Goal: Task Accomplishment & Management: Use online tool/utility

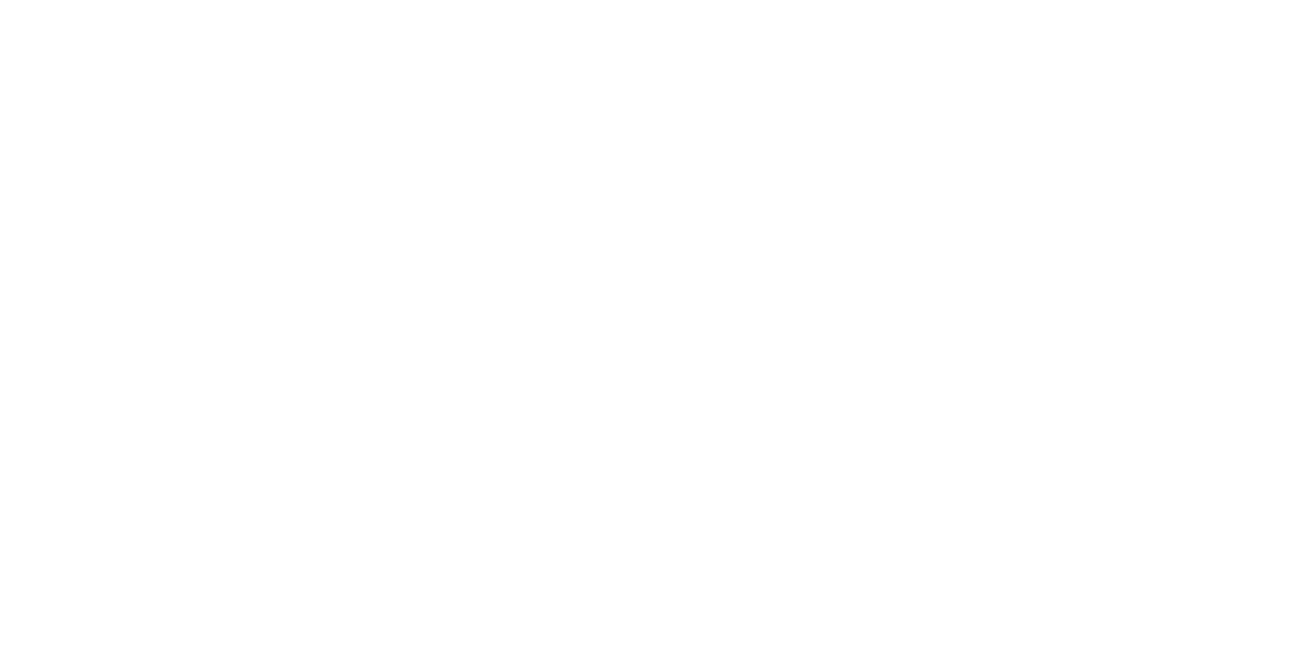
click at [907, 0] on html at bounding box center [652, 0] width 1305 height 0
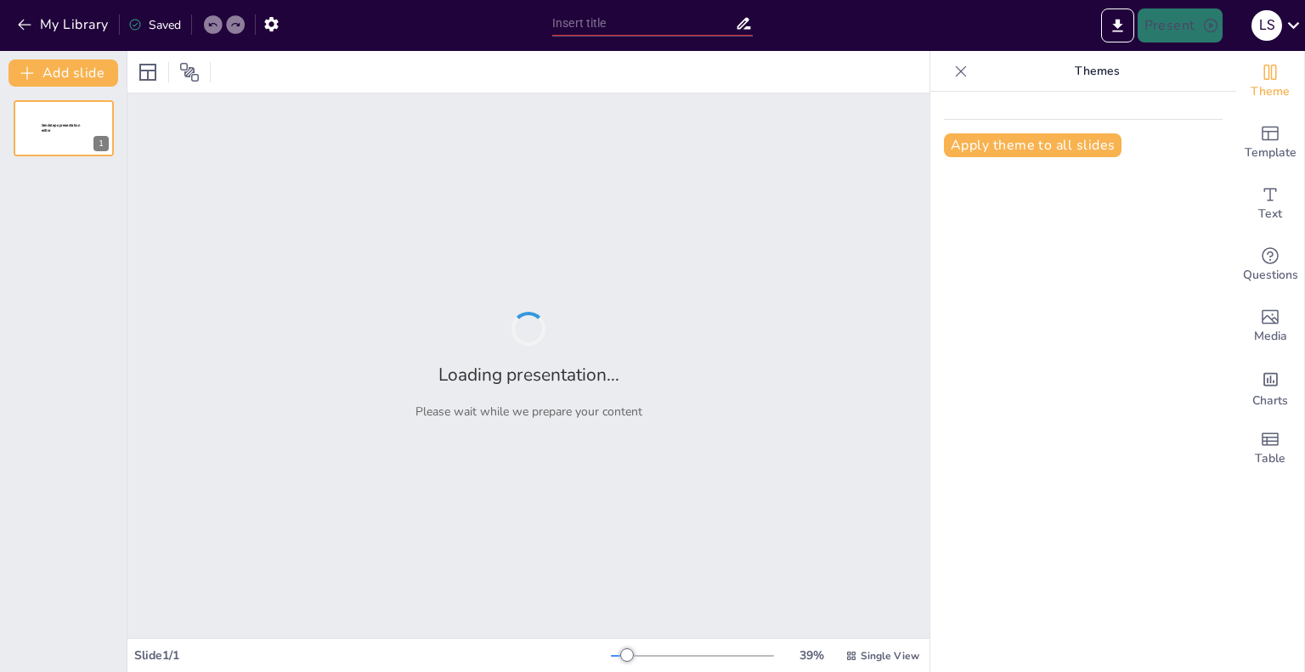
type input "Die Merkmale des Borealen Nadelwaldes"
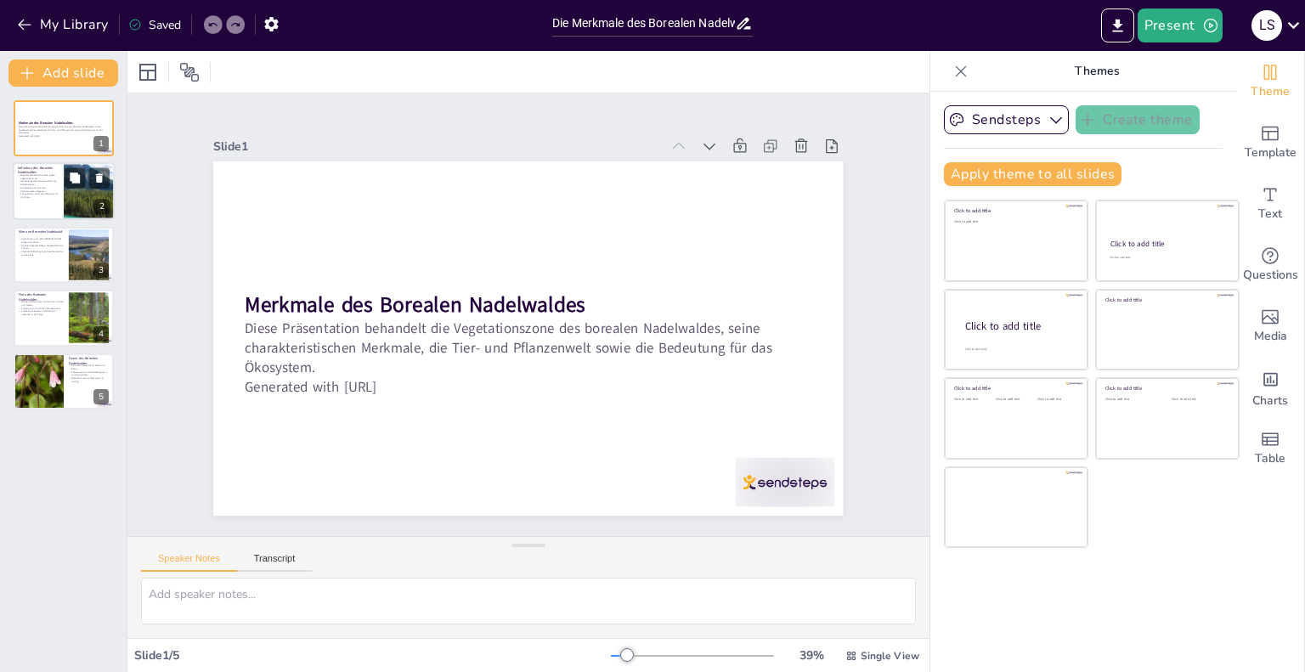
click at [95, 210] on div "2" at bounding box center [101, 207] width 15 height 15
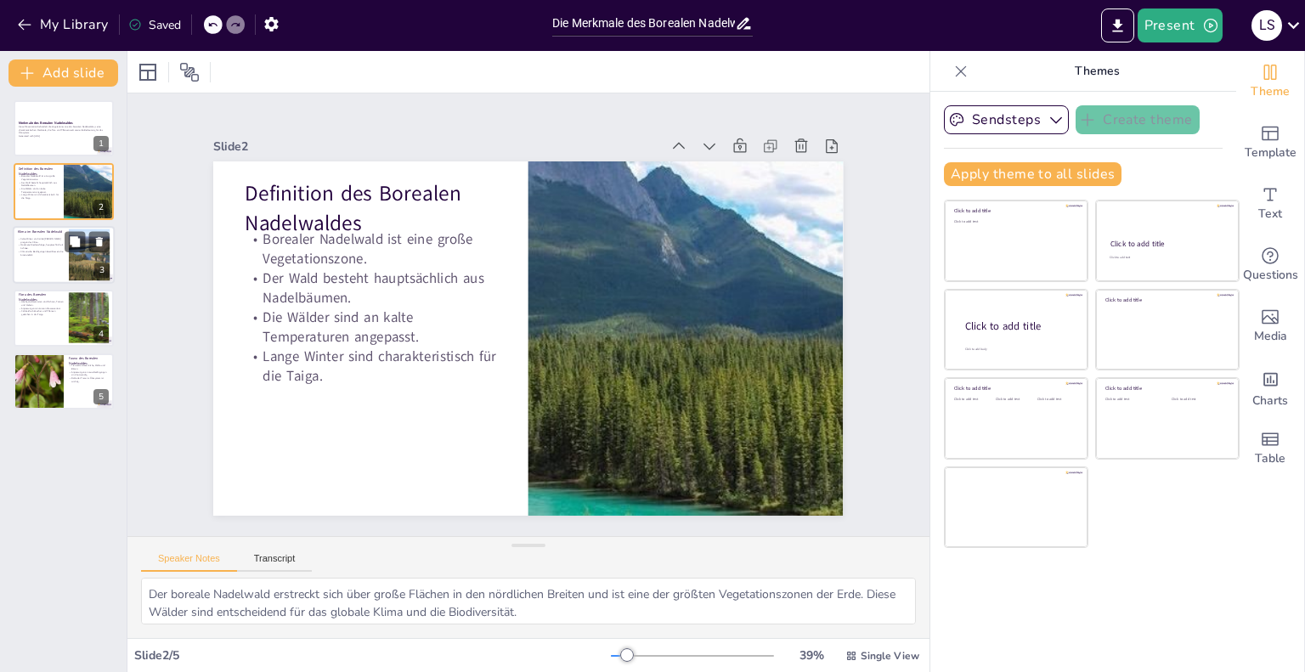
click at [66, 257] on div at bounding box center [64, 255] width 102 height 58
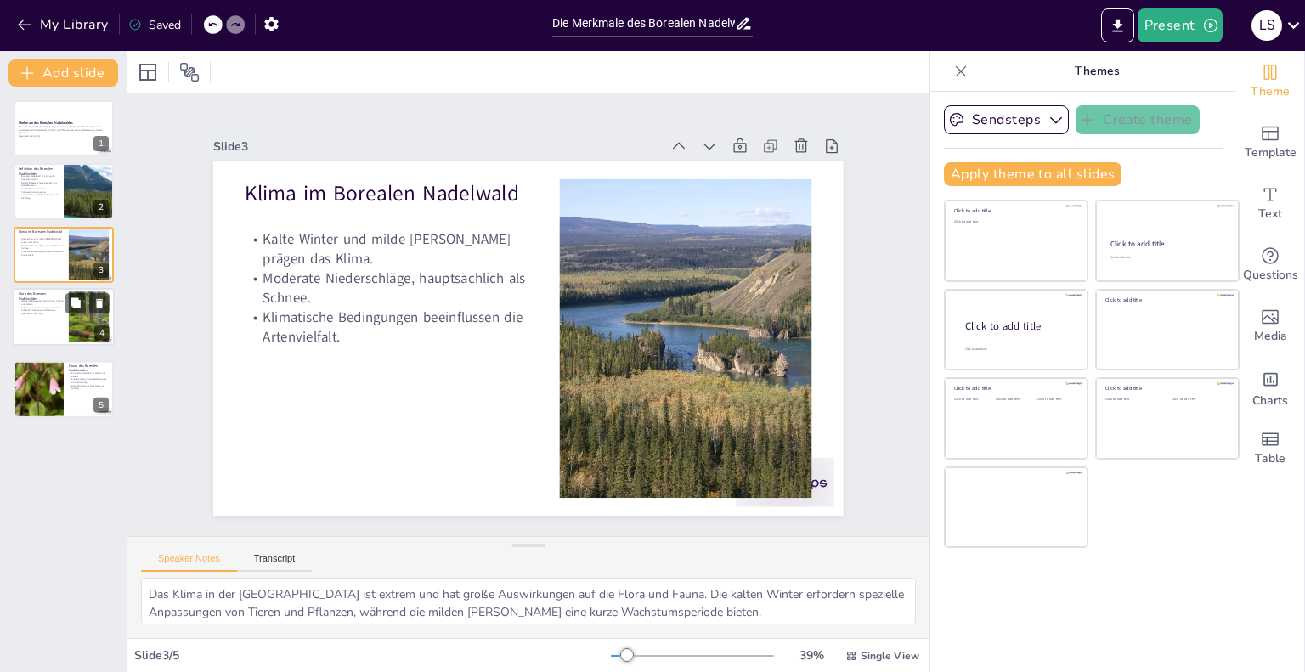
click at [87, 308] on div "Flora des Borealen Nadelwaldes Häufigste Baumarten sind Fichten, Tannen und Kie…" at bounding box center [64, 317] width 102 height 58
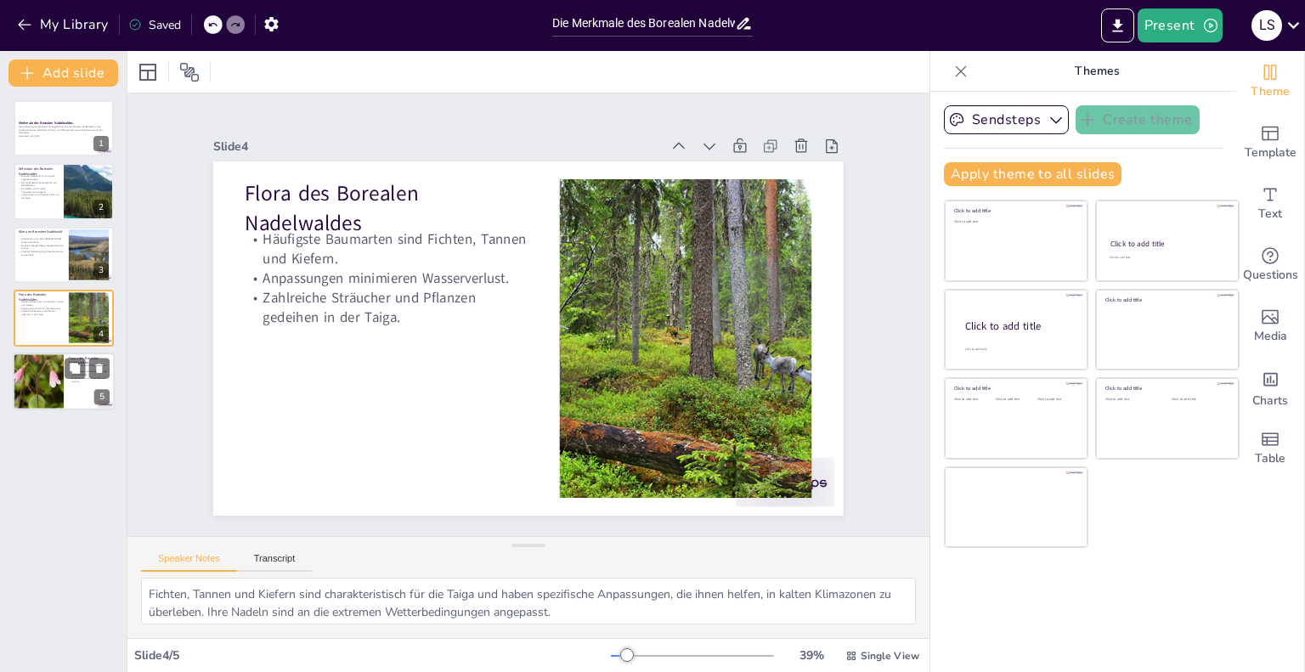
click at [87, 355] on p "Fauna des Borealen Nadelwaldes" at bounding box center [89, 359] width 41 height 9
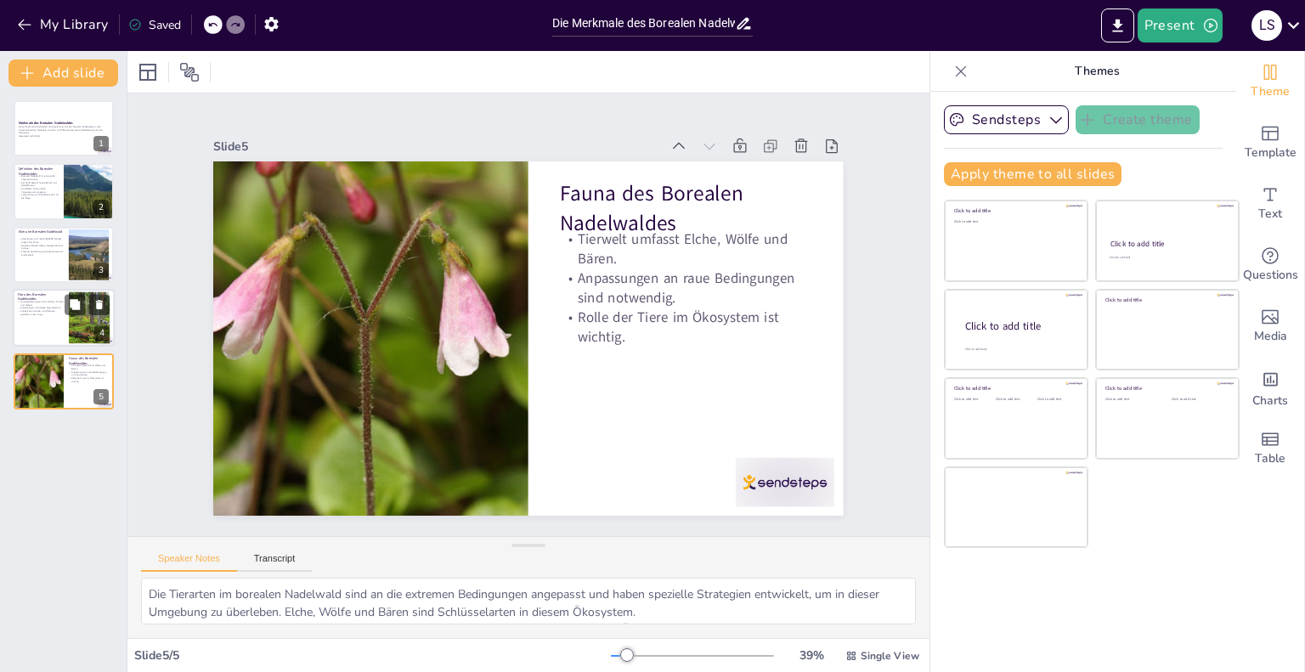
click at [82, 319] on div at bounding box center [88, 318] width 77 height 52
type textarea "Fichten, Tannen und Kiefern sind charakteristisch für die Taiga und haben spezi…"
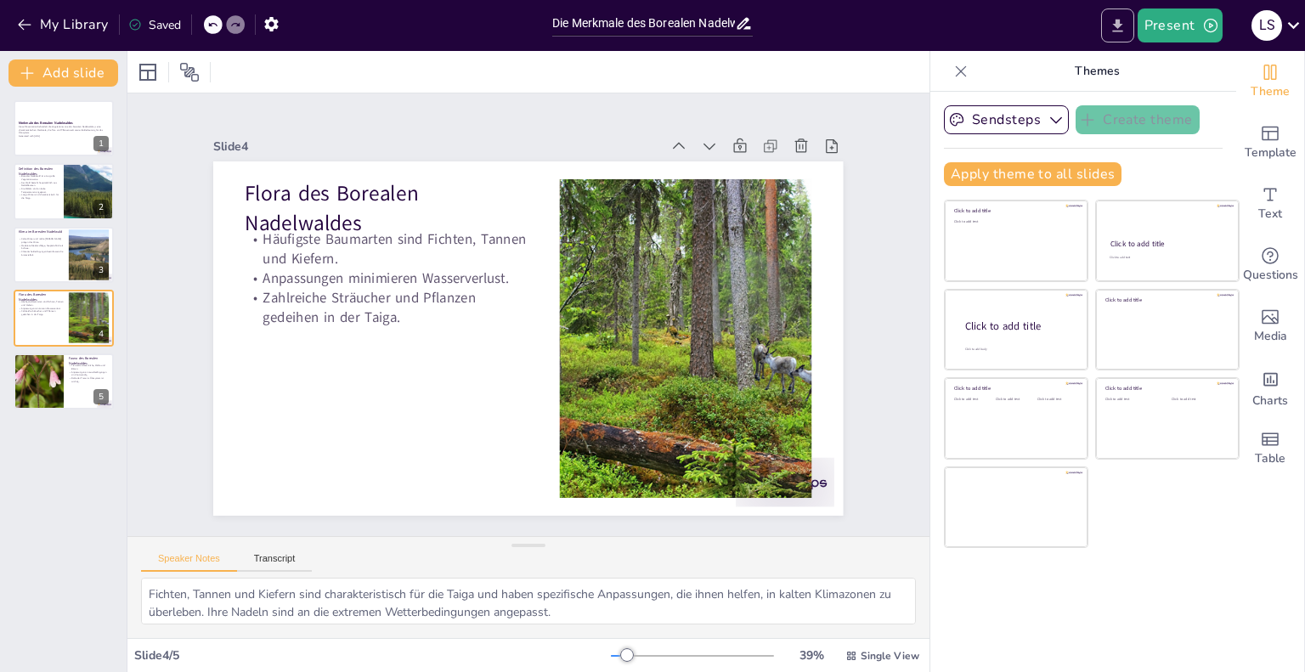
click at [1130, 28] on button "Export to PowerPoint" at bounding box center [1117, 25] width 33 height 34
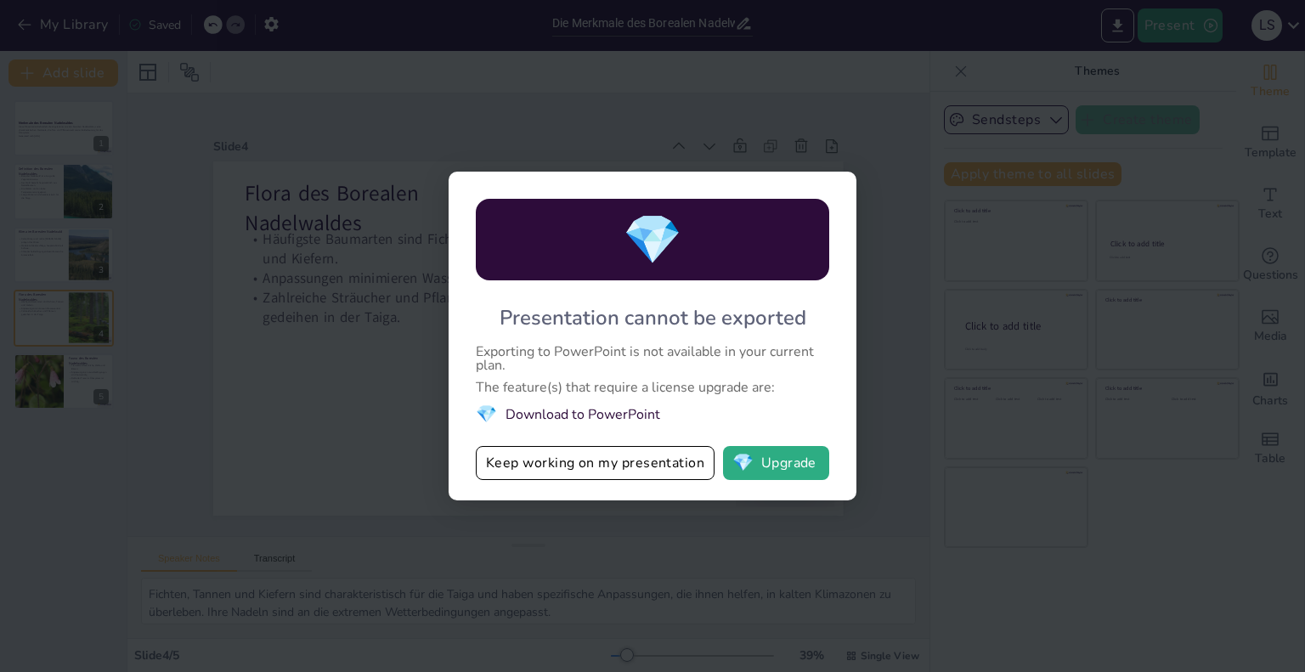
click at [401, 567] on div "💎 Presentation cannot be exported Exporting to PowerPoint is not available in y…" at bounding box center [652, 336] width 1305 height 672
click at [657, 464] on button "Keep working on my presentation" at bounding box center [595, 463] width 239 height 34
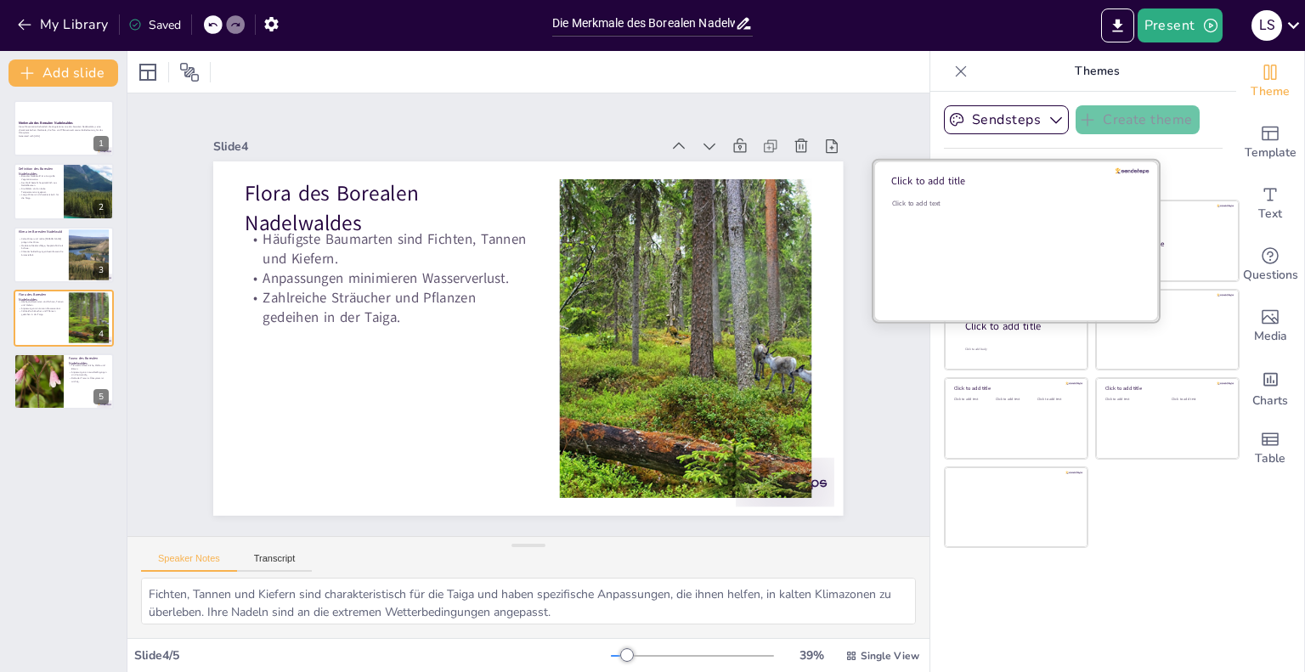
click at [1078, 174] on div "Click to add title" at bounding box center [1012, 181] width 243 height 14
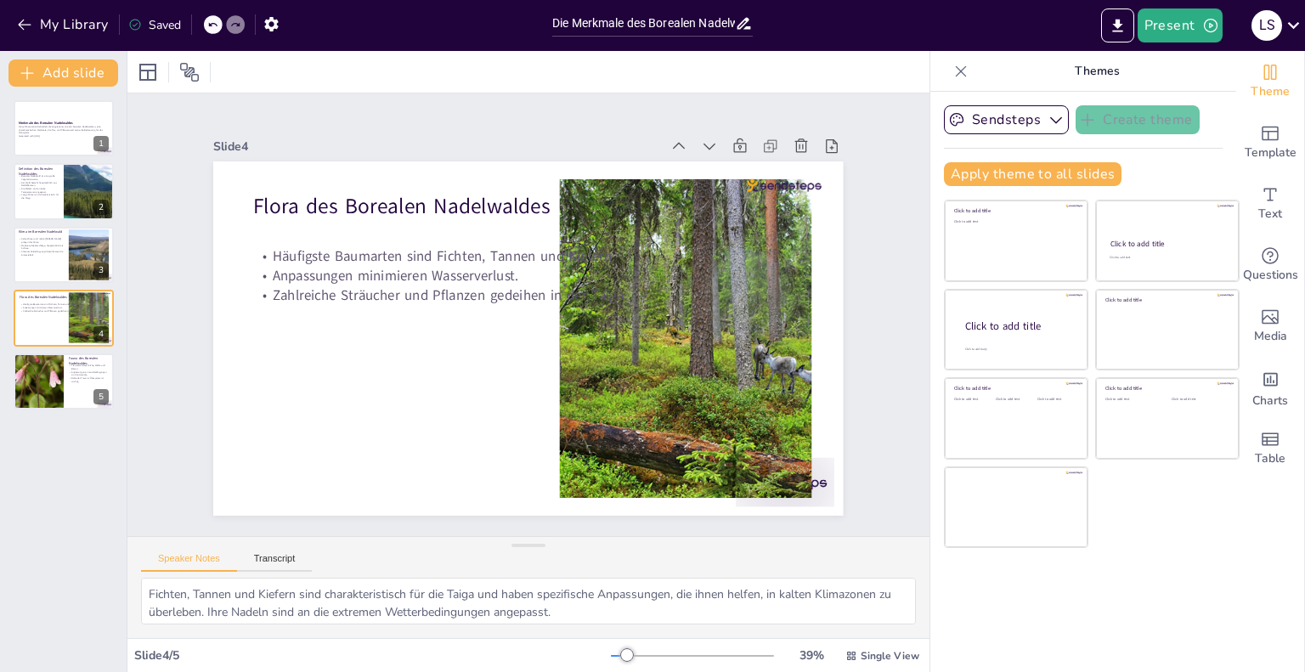
click at [862, 127] on div "Slide 1 Merkmale des Borealen Nadelwaldes Diese Präsentation behandelt die Vege…" at bounding box center [528, 315] width 669 height 900
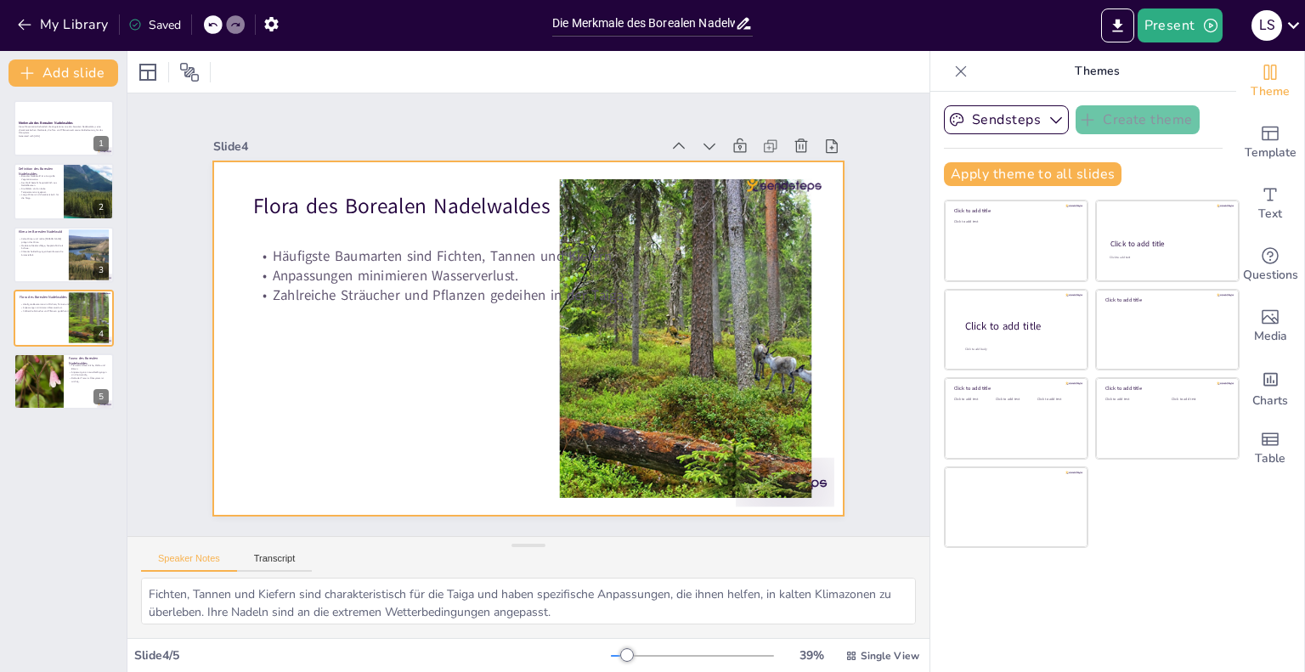
click at [471, 409] on div at bounding box center [526, 338] width 663 height 418
click at [1165, 503] on div "Click to add title Click to add text Click to add title Click to add text Click…" at bounding box center [1092, 374] width 296 height 348
click at [14, 21] on button "My Library" at bounding box center [64, 24] width 103 height 27
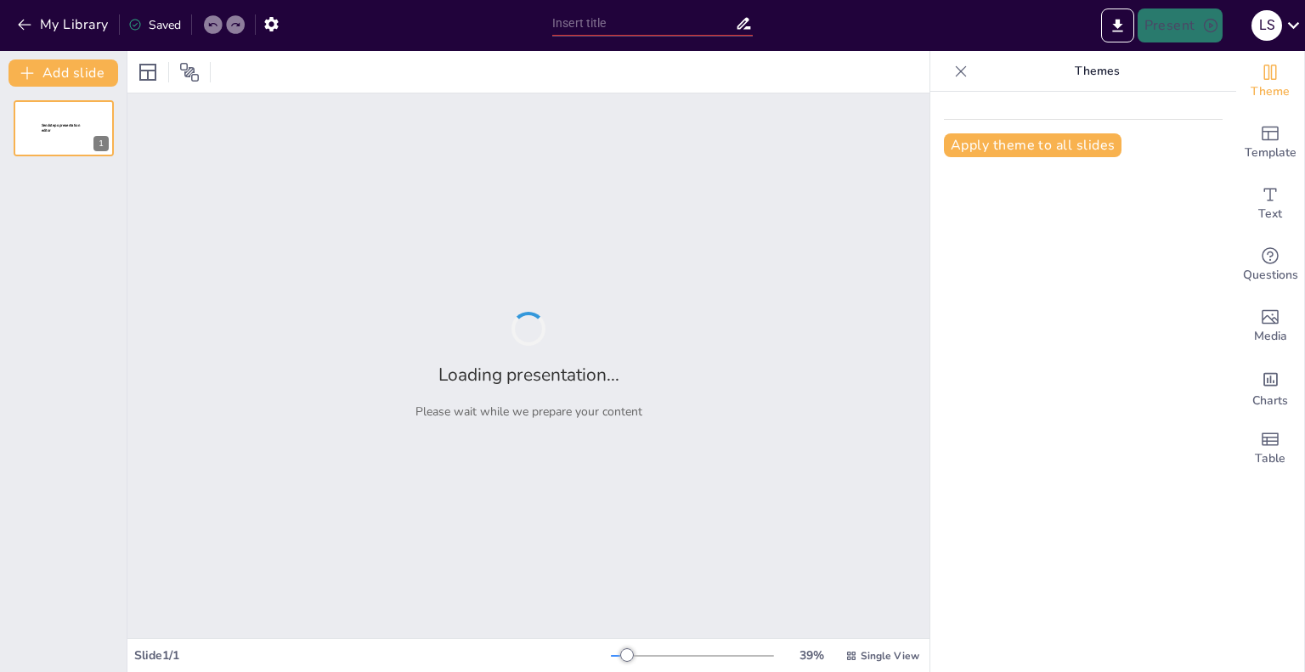
type input "Die Merkmale des Borealen Nadelwaldes"
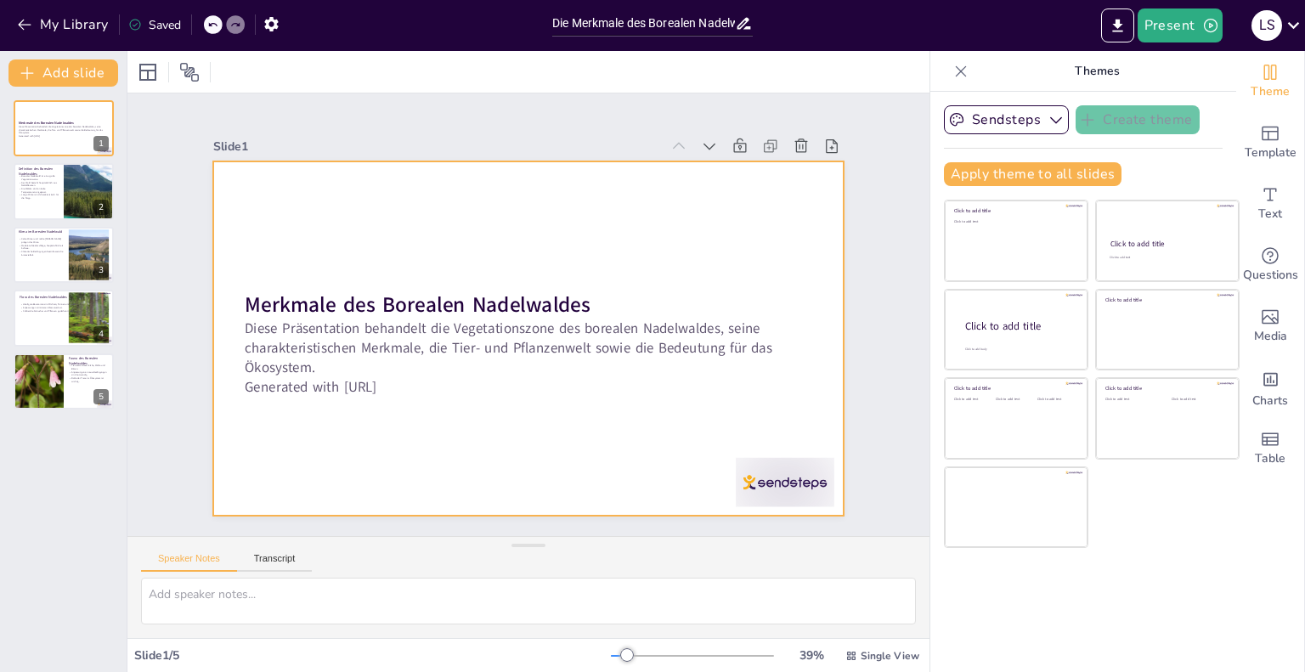
click at [301, 254] on div at bounding box center [527, 338] width 629 height 354
click at [301, 254] on div at bounding box center [547, 301] width 657 height 718
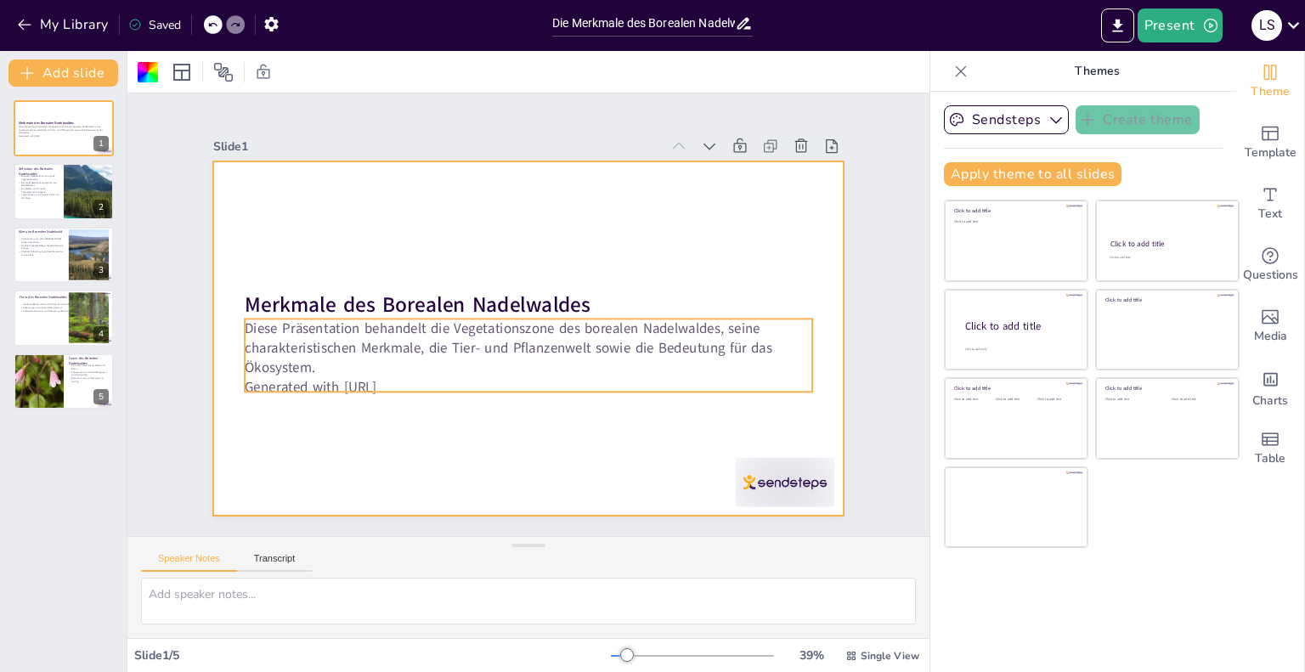
click at [389, 383] on p "Generated with [URL]" at bounding box center [528, 388] width 567 height 20
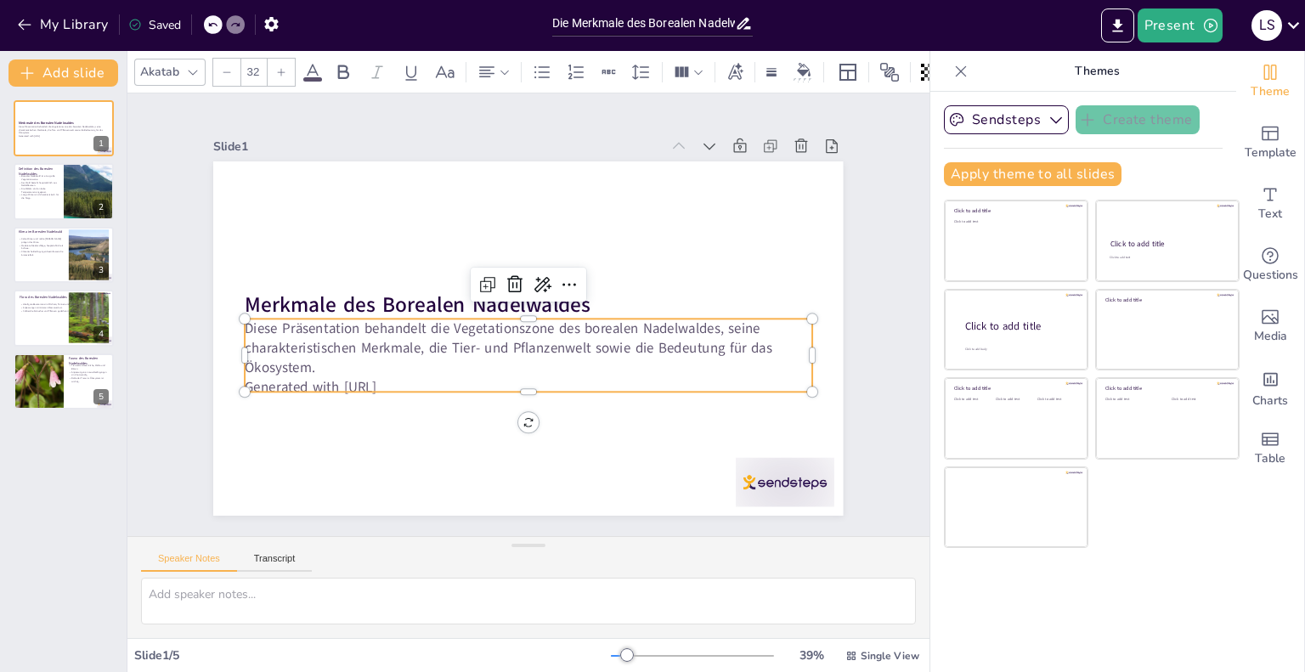
click at [328, 347] on p "Diese Präsentation behandelt die Vegetationszone des borealen Nadelwaldes, sein…" at bounding box center [528, 348] width 567 height 59
click at [328, 347] on p "Diese Präsentation behandelt die Vegetationszone des borealen Nadelwaldes, sein…" at bounding box center [525, 345] width 570 height 118
click at [328, 349] on p "Diese Präsentation behandelt die Vegetationszone des borealen Nadelwaldes, sein…" at bounding box center [528, 345] width 567 height 59
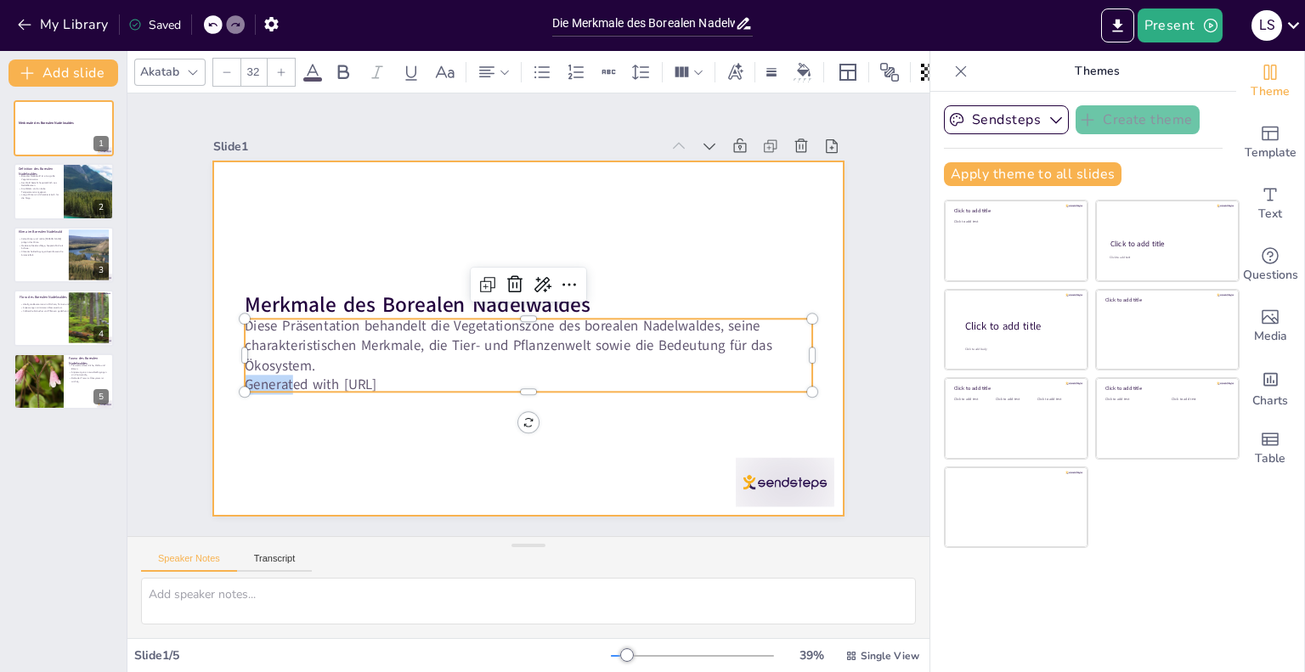
drag, startPoint x: 325, startPoint y: 352, endPoint x: 246, endPoint y: 232, distance: 143.5
click at [246, 232] on div "Merkmale des Borealen Nadelwaldes Diese Präsentation behandelt die Vegetationsz…" at bounding box center [526, 338] width 663 height 418
click at [403, 471] on div at bounding box center [527, 338] width 629 height 354
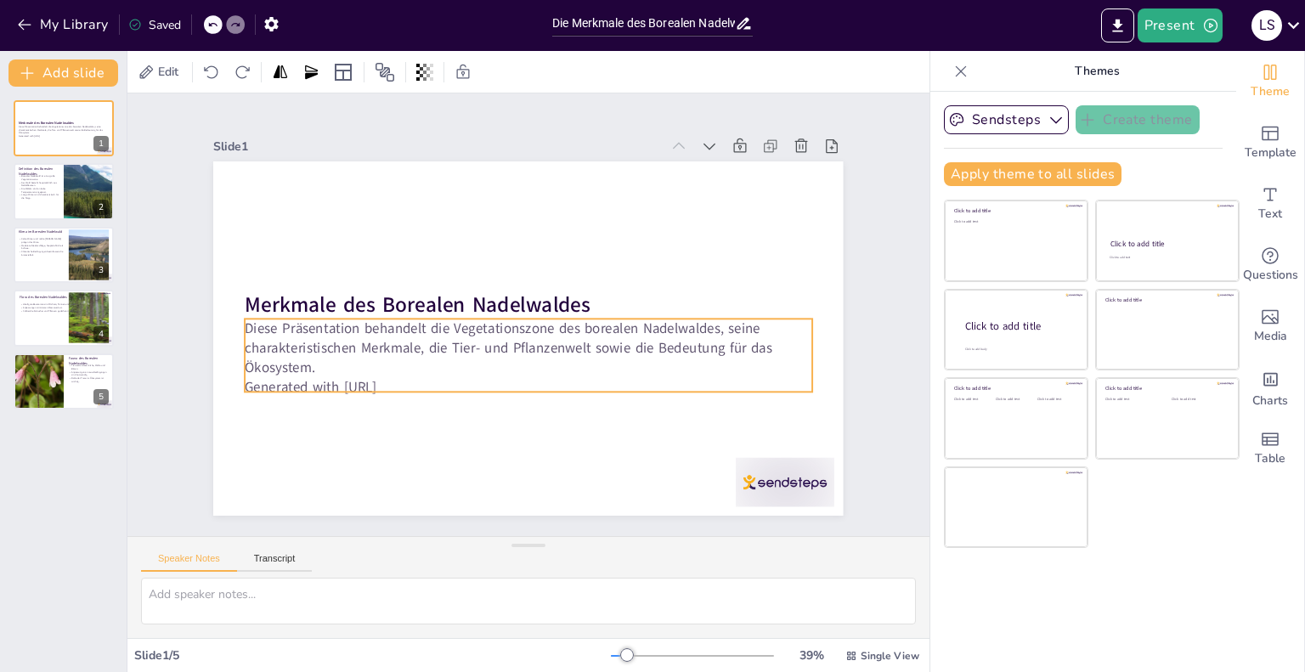
click at [348, 319] on p "Diese Präsentation behandelt die Vegetationszone des borealen Nadelwaldes, sein…" at bounding box center [528, 348] width 567 height 59
click at [309, 353] on p "Diese Präsentation behandelt die Vegetationszone des borealen Nadelwaldes, sein…" at bounding box center [525, 348] width 570 height 118
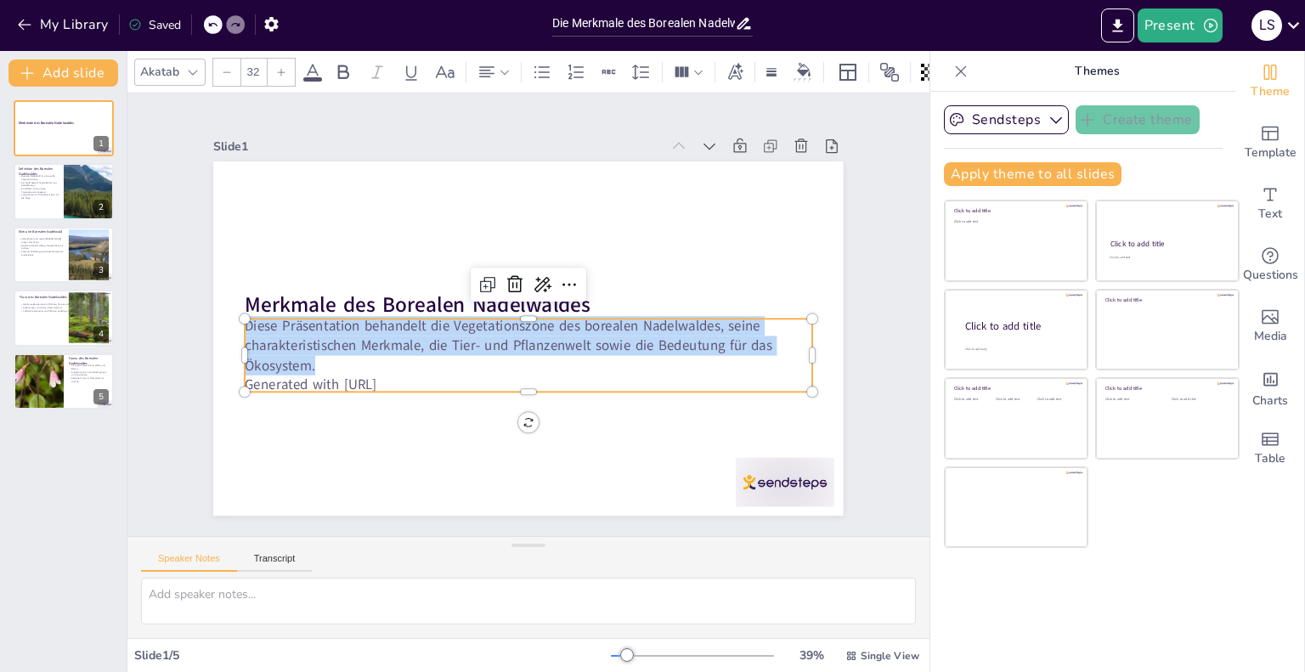
drag, startPoint x: 306, startPoint y: 356, endPoint x: 234, endPoint y: 325, distance: 78.4
click at [240, 325] on p "Diese Präsentation behandelt die Vegetationszone des borealen Nadelwaldes, sein…" at bounding box center [525, 345] width 570 height 118
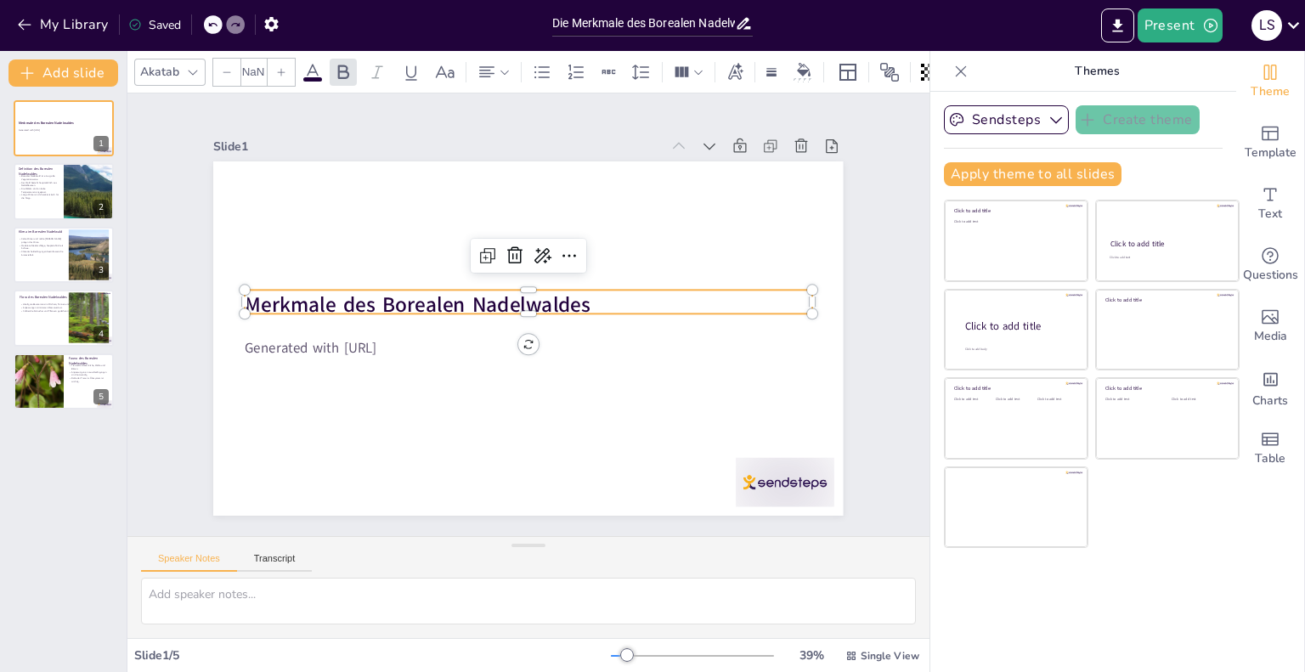
type input "48"
click at [268, 301] on strong "Merkmale des Borealen Nadelwaldes" at bounding box center [431, 261] width 327 height 166
click at [263, 301] on strong "Merkmale des Borealen Nadelwaldes" at bounding box center [419, 293] width 347 height 65
click at [263, 301] on strong "Merkmale des Borealen Nadelwaldes" at bounding box center [419, 290] width 347 height 65
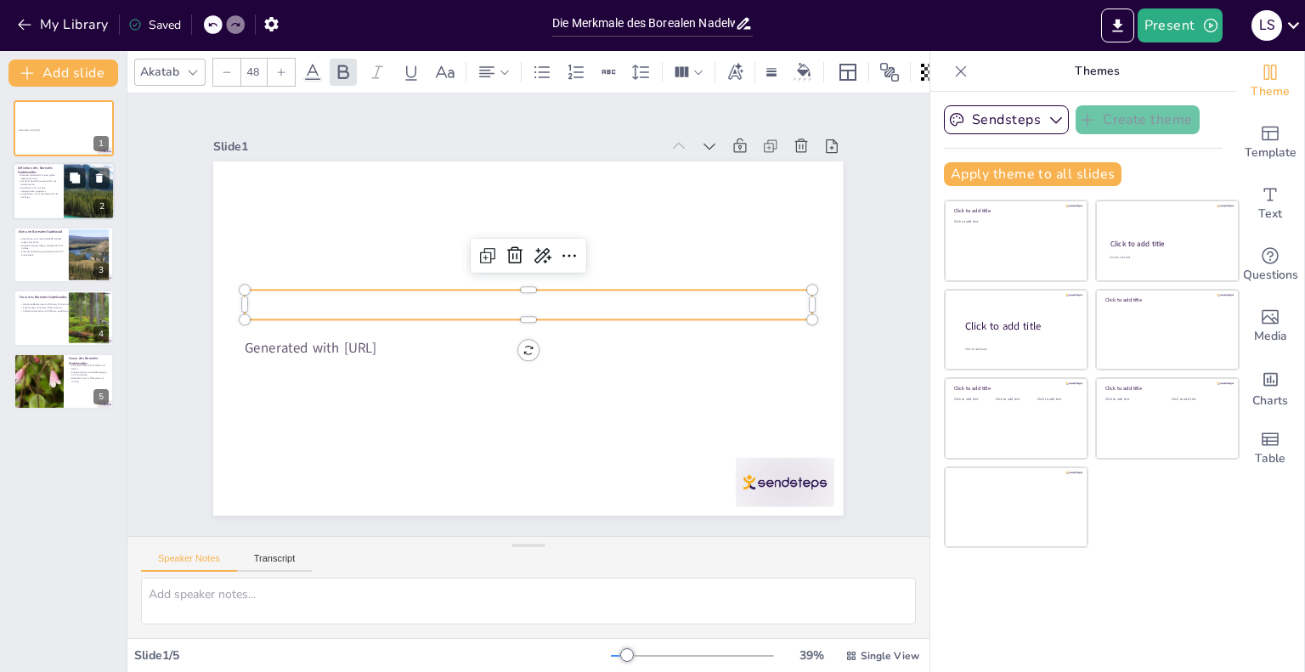
click at [77, 196] on div at bounding box center [89, 192] width 146 height 58
type textarea "Der boreale Nadelwald erstreckt sich über große Flächen in den nördlichen Breit…"
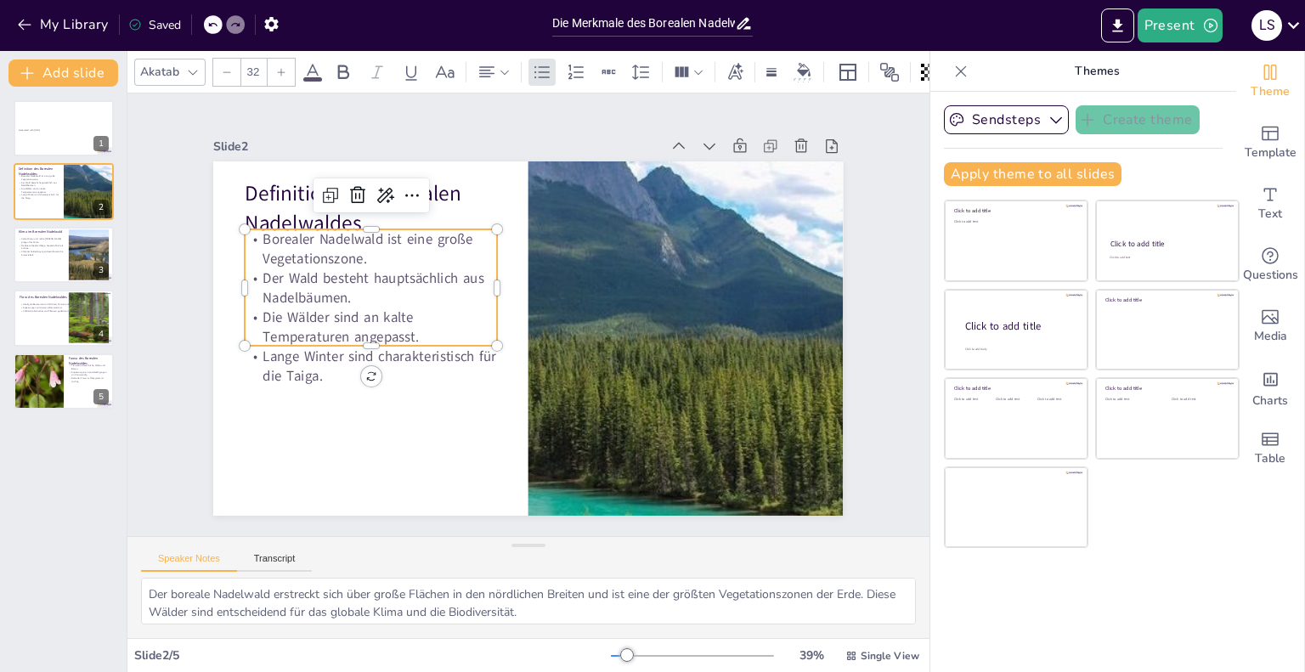
click at [312, 363] on p "Lange Winter sind charakteristisch für die Taiga." at bounding box center [366, 349] width 255 height 65
click at [312, 363] on p "Lange Winter sind charakteristisch für die Taiga." at bounding box center [371, 366] width 252 height 39
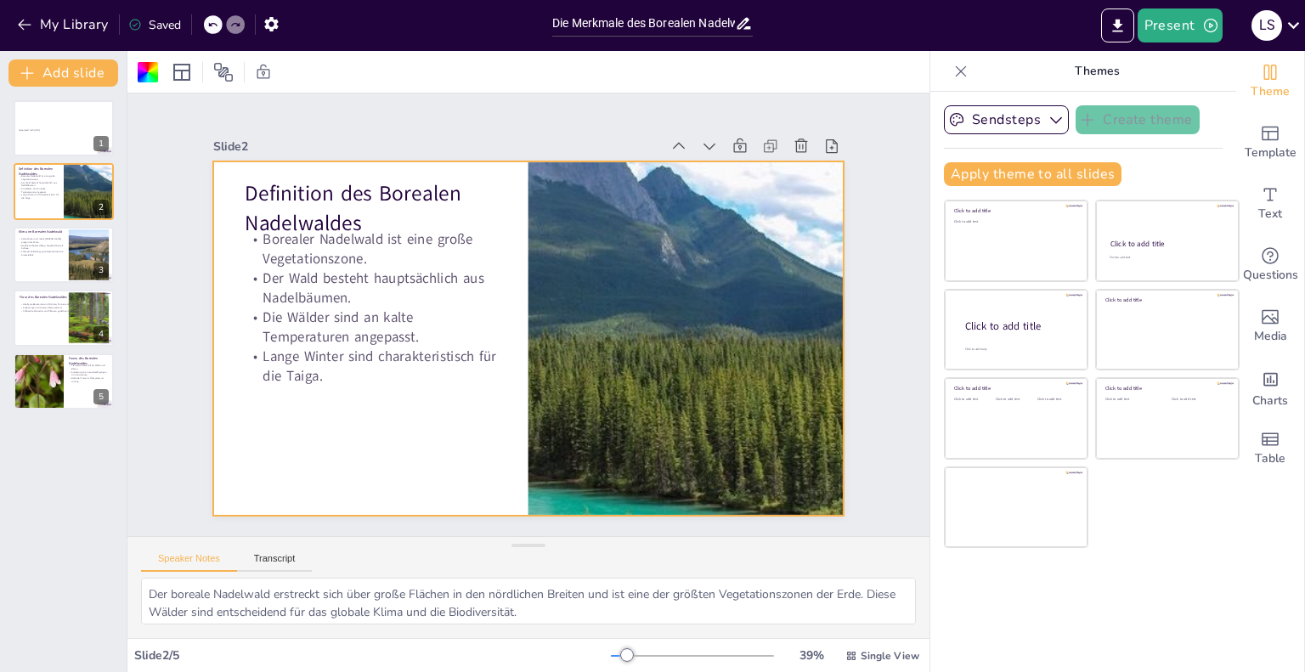
click at [291, 372] on p "Lange Winter sind charakteristisch für die Taiga." at bounding box center [366, 349] width 255 height 65
click at [257, 347] on p "Lange Winter sind charakteristisch für die Taiga." at bounding box center [371, 366] width 252 height 39
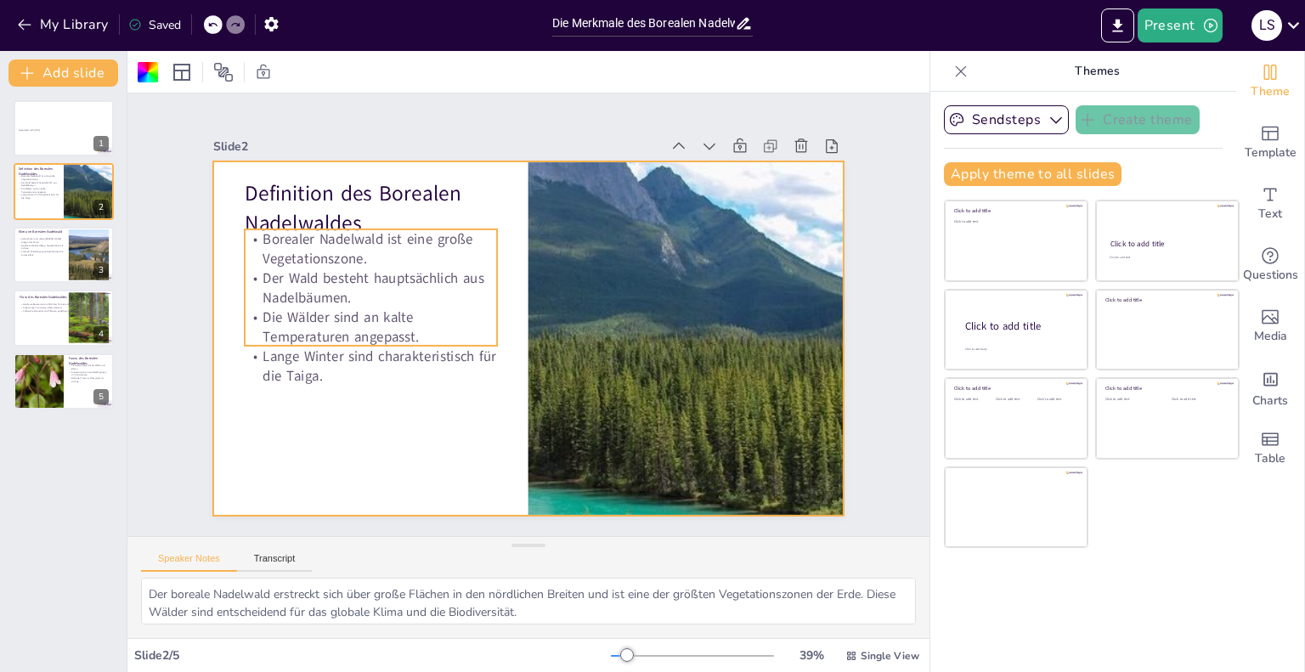
click at [258, 305] on p "Die Wälder sind an kalte Temperaturen angepasst." at bounding box center [370, 310] width 255 height 65
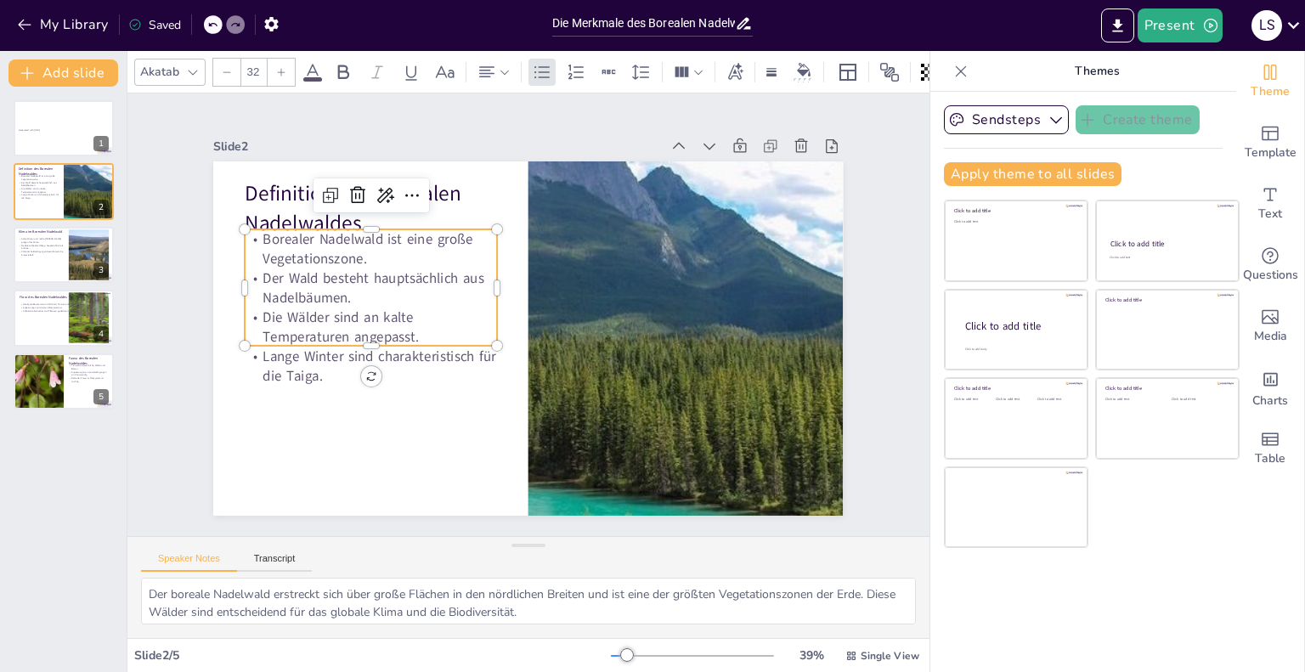
click at [320, 314] on p "Die Wälder sind an kalte Temperaturen angepasst." at bounding box center [370, 310] width 255 height 65
click at [320, 314] on p "Die Wälder sind an kalte Temperaturen angepasst." at bounding box center [372, 294] width 255 height 91
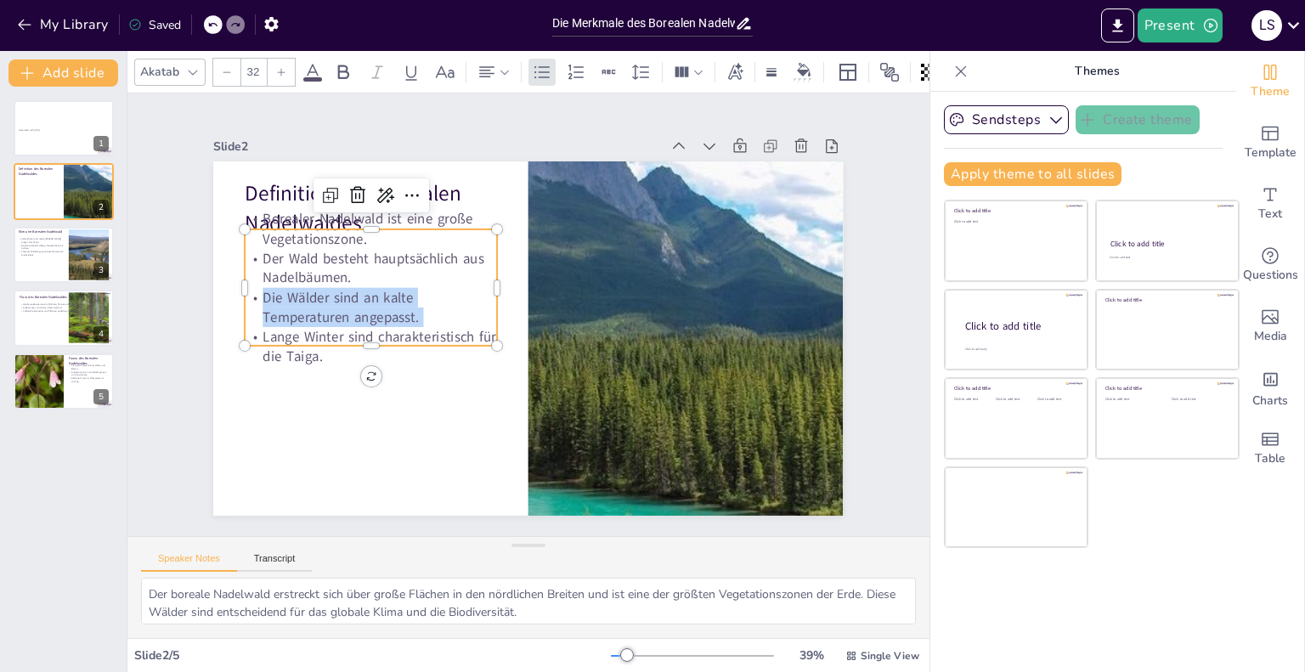
click at [320, 314] on p "Die Wälder sind an kalte Temperaturen angepasst." at bounding box center [372, 290] width 255 height 65
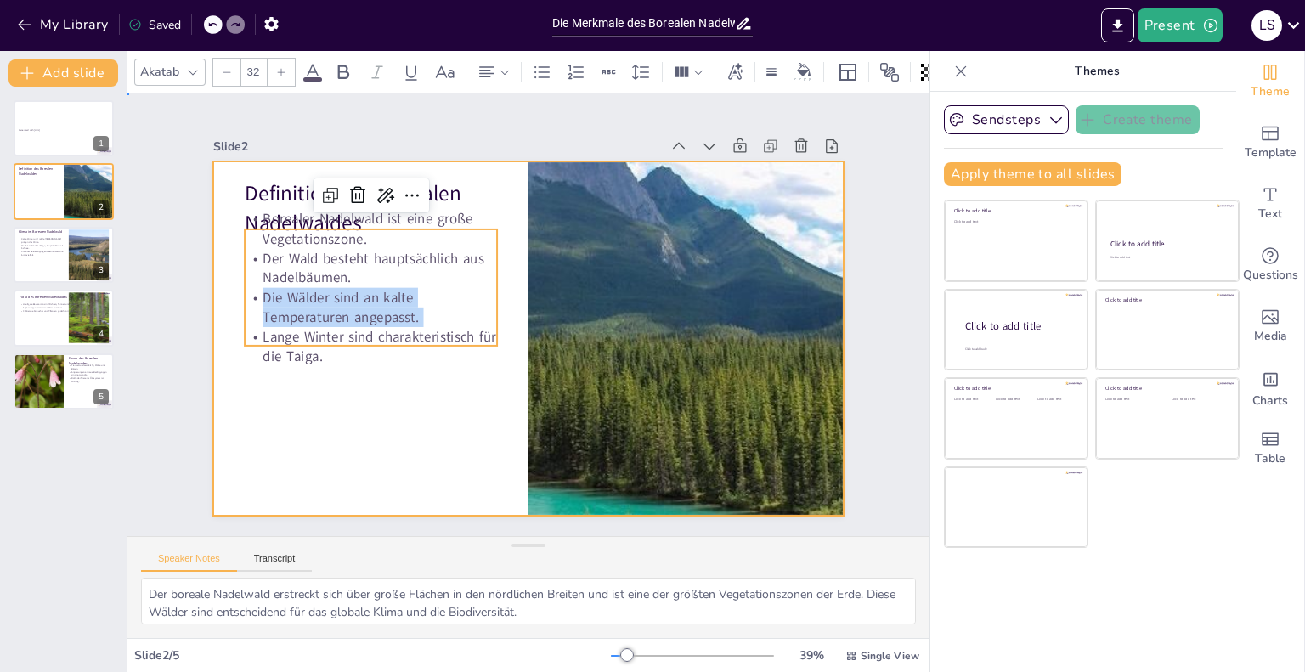
click at [417, 430] on div at bounding box center [526, 338] width 663 height 418
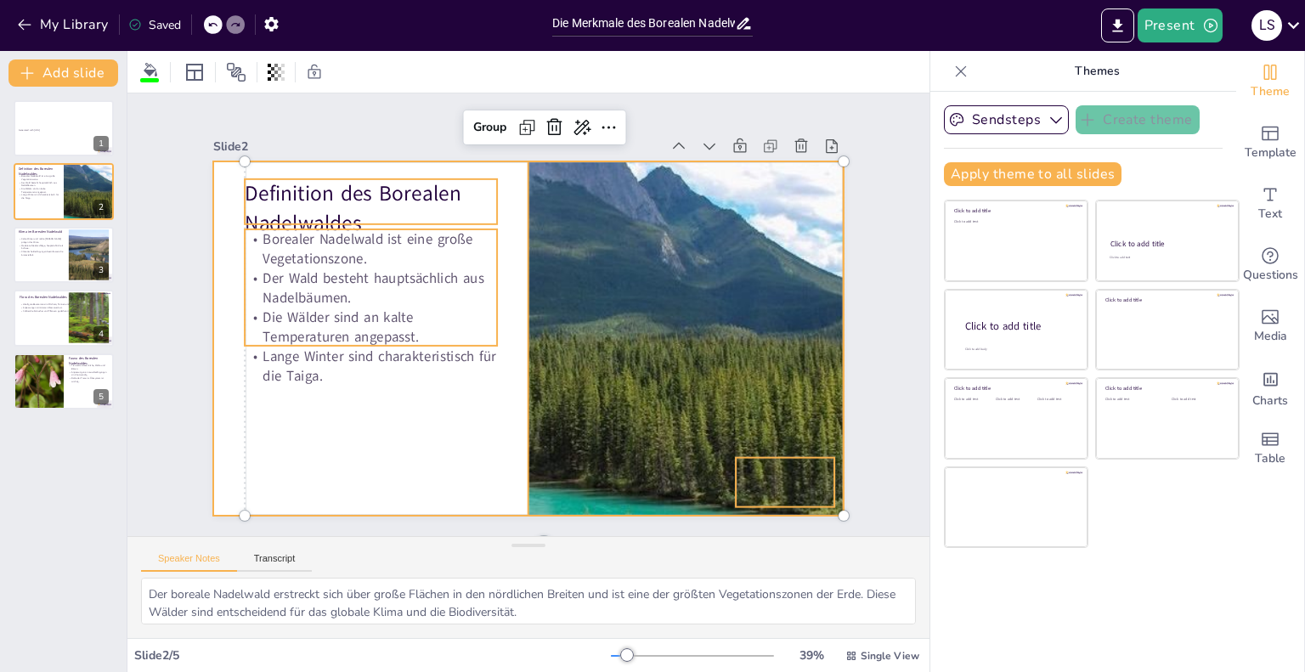
click at [507, 252] on div at bounding box center [526, 338] width 663 height 419
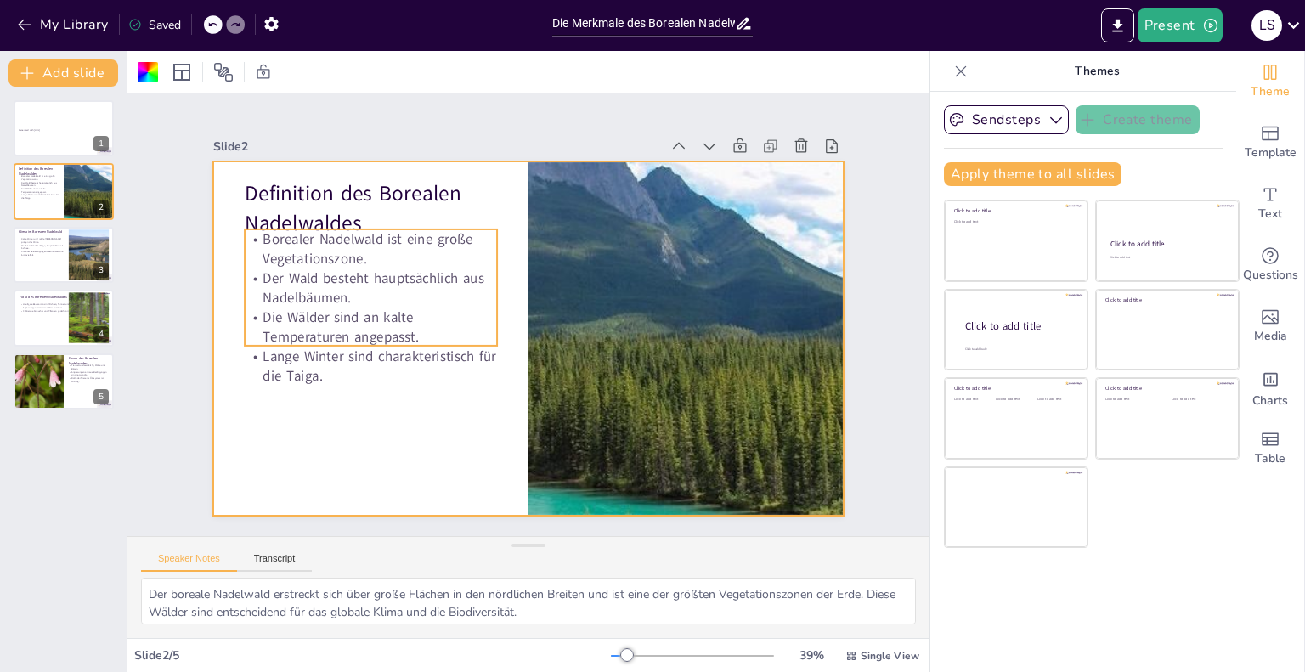
click at [426, 333] on p "Die Wälder sind an kalte Temperaturen angepasst." at bounding box center [372, 294] width 255 height 91
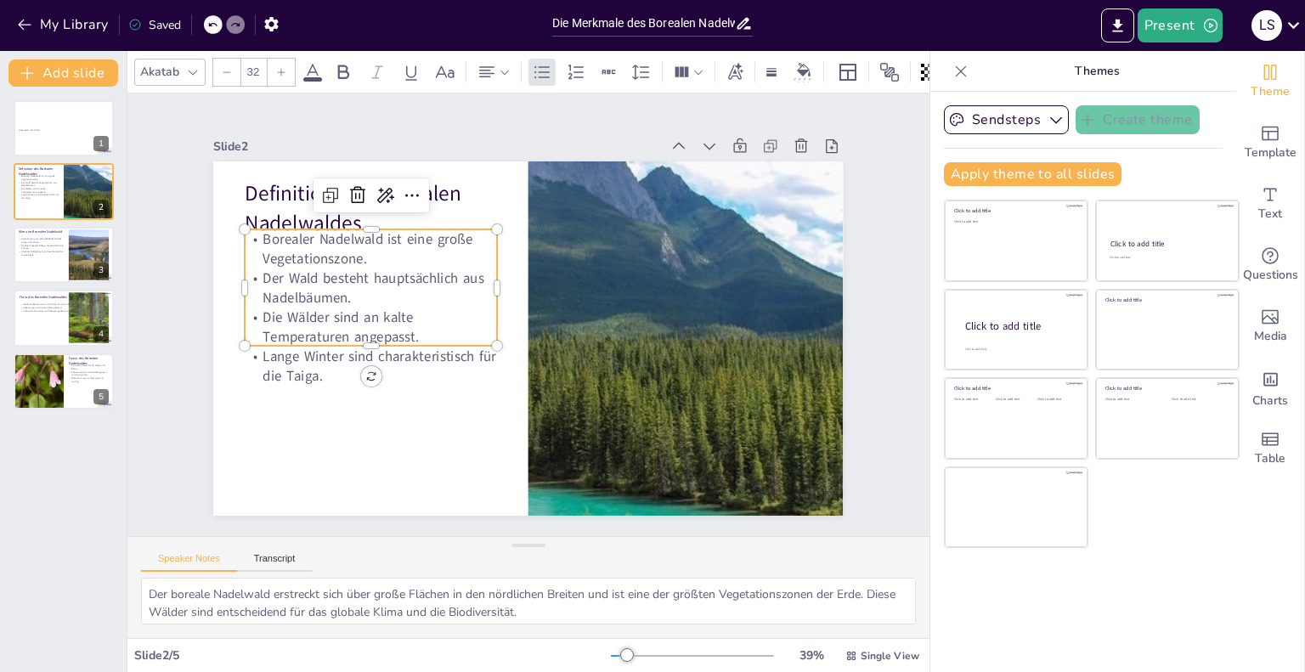
click at [426, 333] on p "Die Wälder sind an kalte Temperaturen angepasst." at bounding box center [371, 327] width 252 height 39
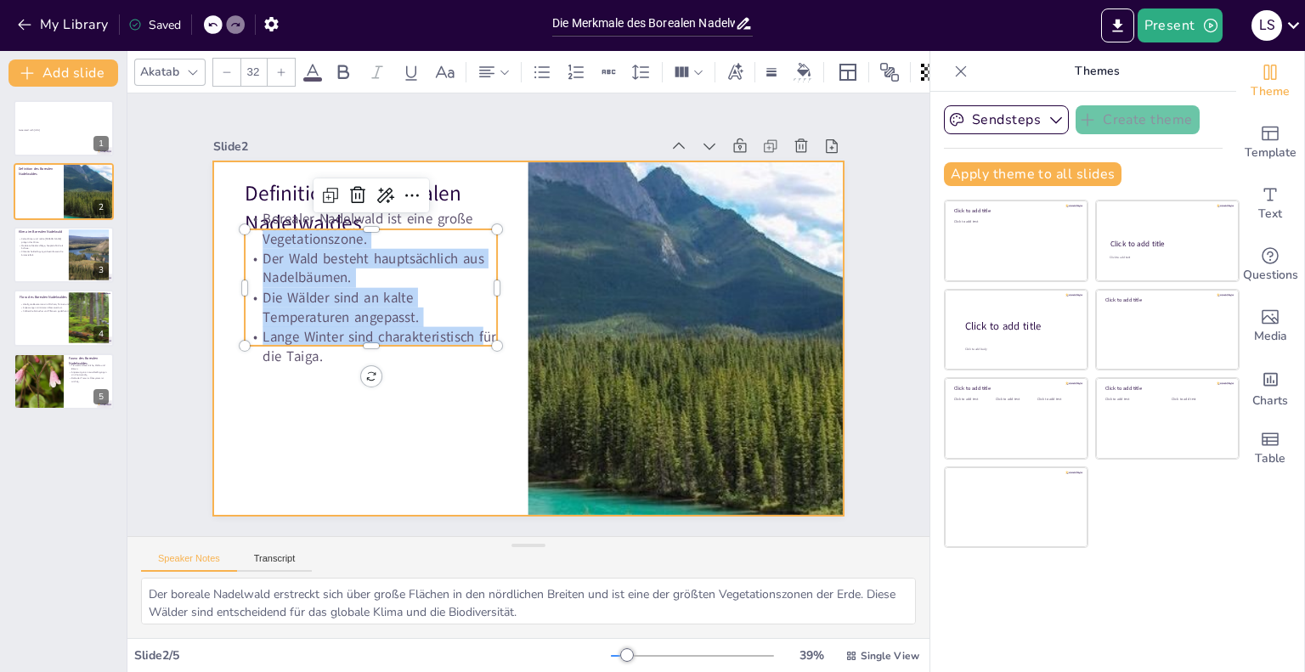
drag, startPoint x: 472, startPoint y: 329, endPoint x: 204, endPoint y: 172, distance: 310.6
click at [204, 172] on div "Definition des Borealen Nadelwaldes Borealer Nadelwald ist eine große Vegetatio…" at bounding box center [523, 337] width 690 height 477
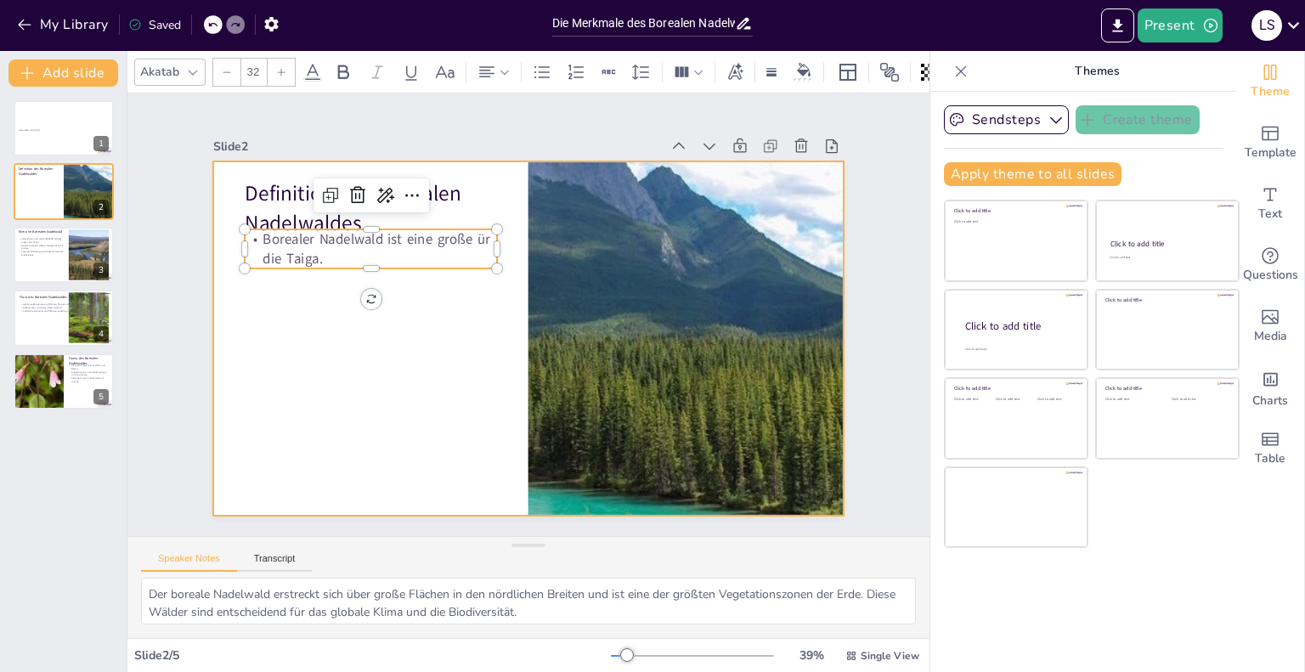
click at [203, 432] on div at bounding box center [523, 337] width 690 height 477
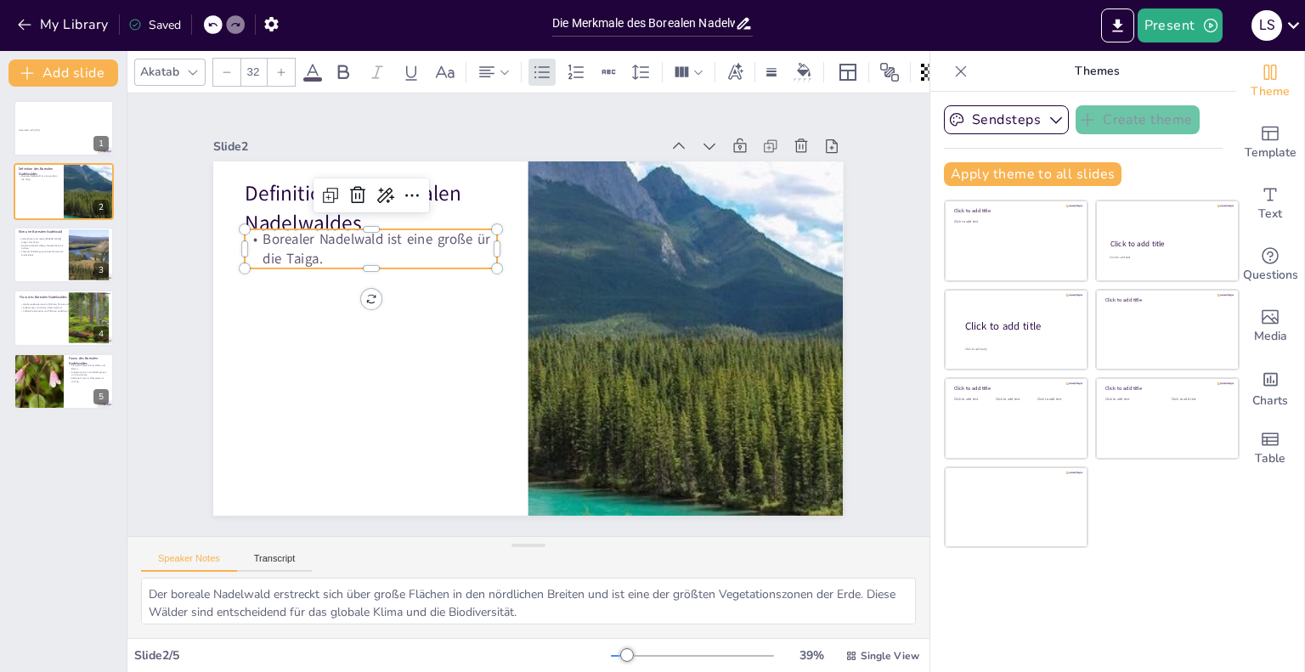
click at [302, 254] on p "Borealer Nadelwald ist eine große ür die Taiga." at bounding box center [378, 232] width 255 height 65
click at [302, 254] on p "Borealer Nadelwald ist eine große ür die Taiga." at bounding box center [399, 204] width 251 height 116
click at [302, 254] on p "Borealer Nadelwald ist eine große ür die Taiga." at bounding box center [371, 248] width 252 height 39
click at [302, 254] on p "Borealer Nadelwald ist eine große ür die Taiga." at bounding box center [388, 217] width 255 height 91
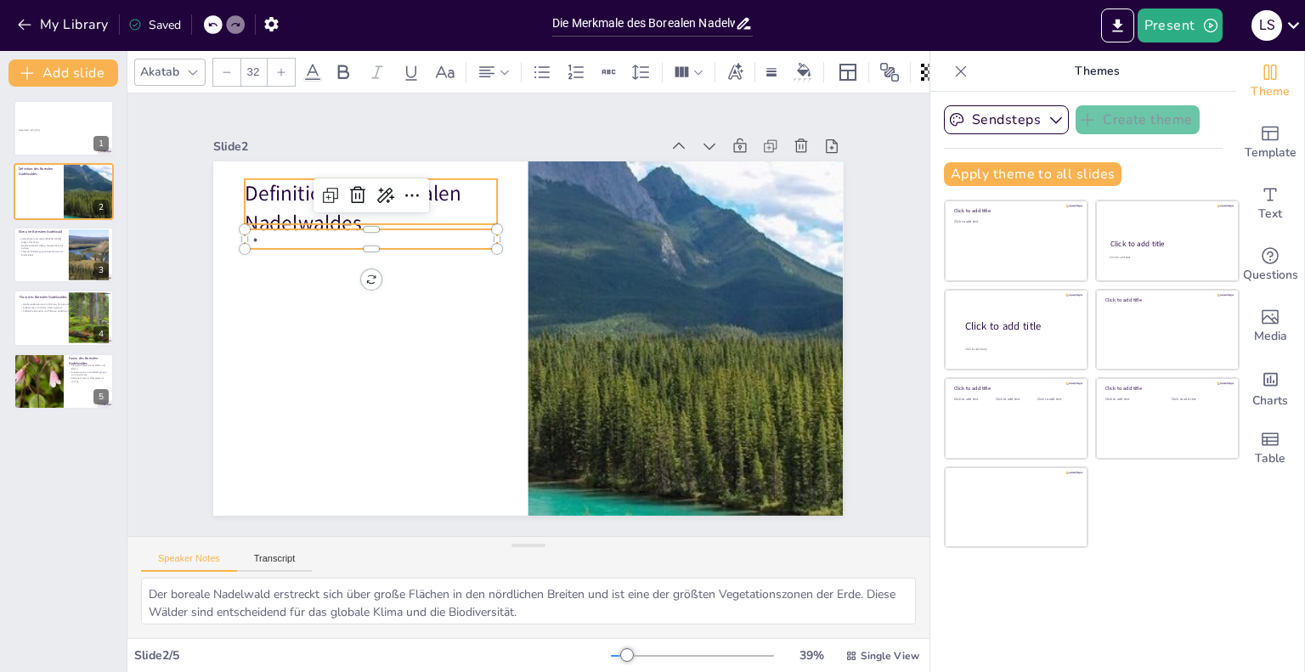
click at [258, 189] on p "Definition des Borealen Nadelwaldes" at bounding box center [383, 192] width 257 height 85
type input "48"
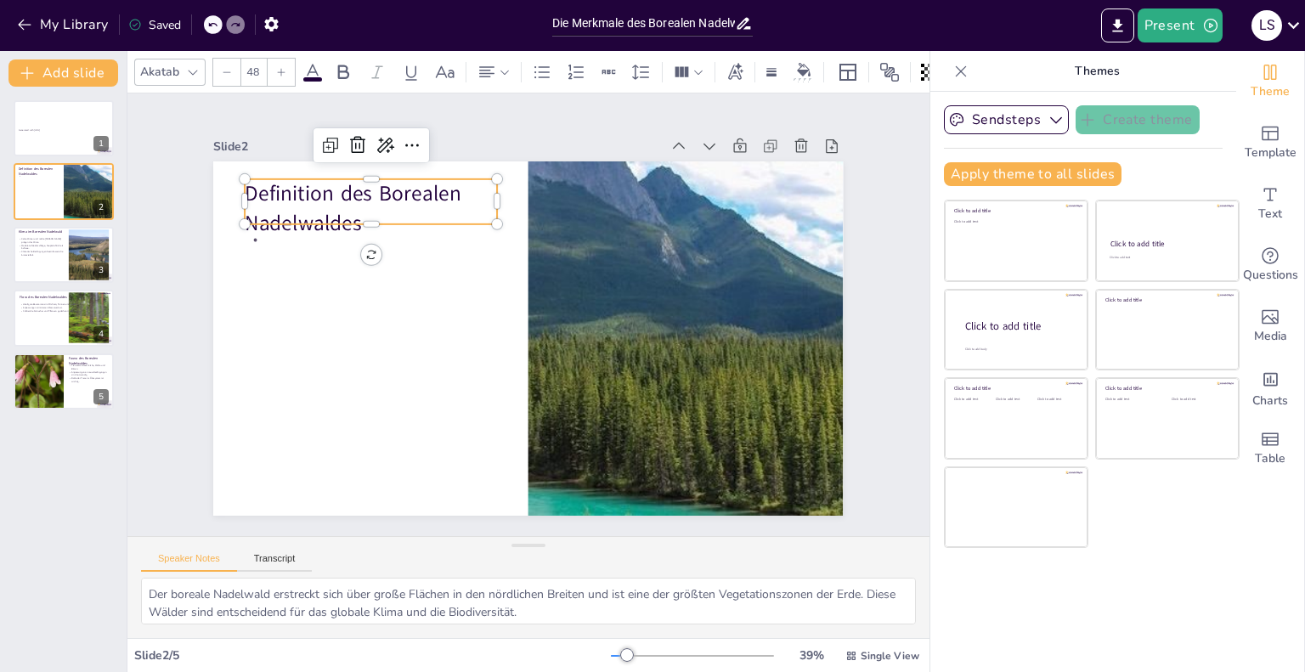
click at [258, 189] on p "Definition des Borealen Nadelwaldes" at bounding box center [383, 192] width 257 height 85
click at [268, 189] on p "Definition des Borealen Nadelwaldes" at bounding box center [397, 171] width 258 height 110
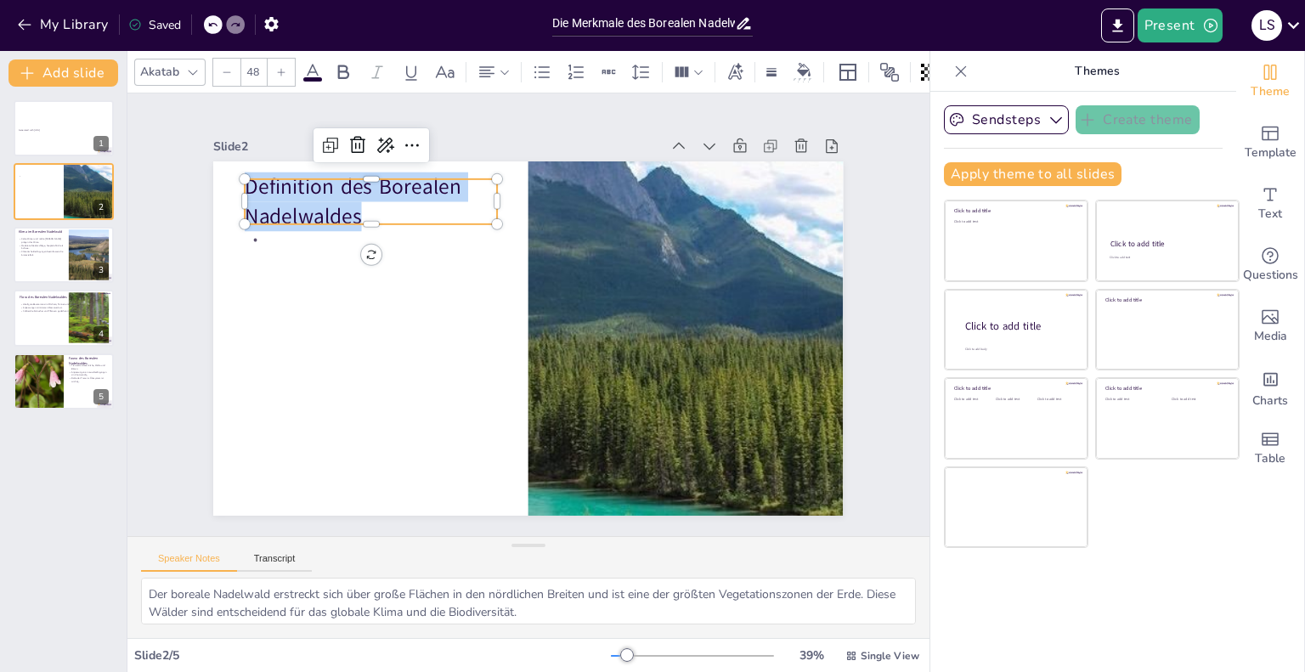
click at [268, 189] on p "Definition des Borealen Nadelwaldes" at bounding box center [397, 171] width 258 height 110
click at [258, 189] on p "Definition des Borealen Nadelwaldes" at bounding box center [371, 201] width 252 height 59
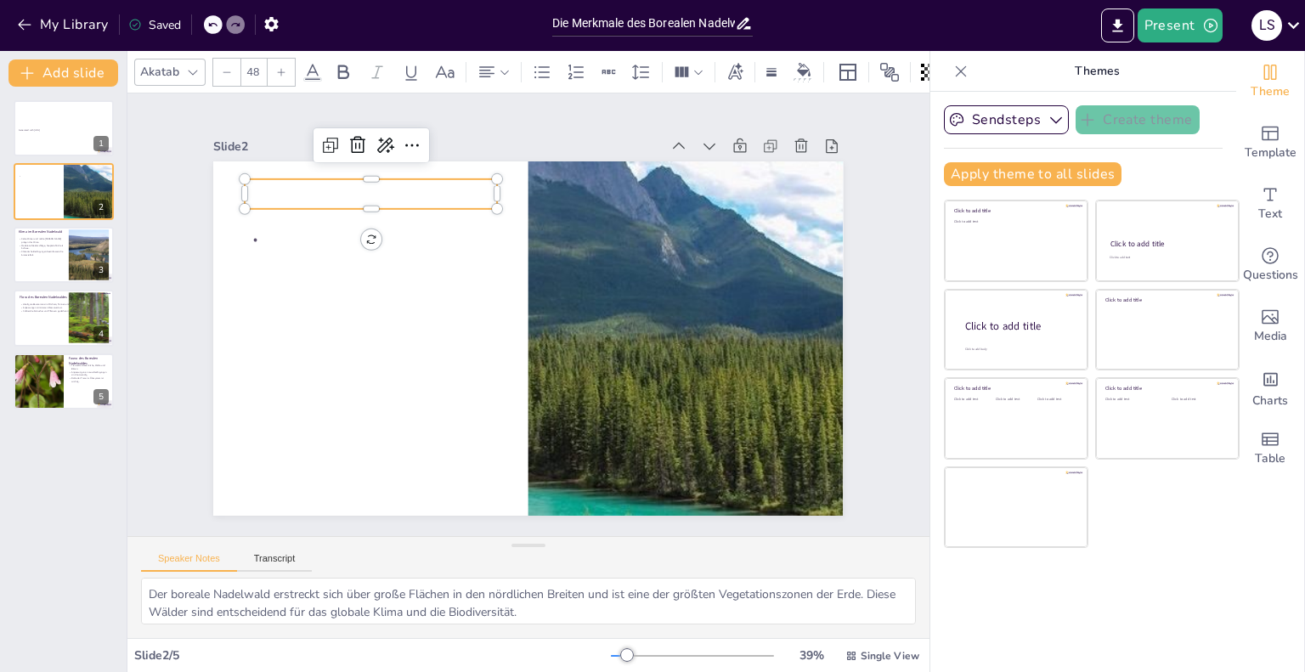
click at [116, 235] on div "Generated with [URL] 1 2 Klima im Borealen Nadelwald Kalte Winter und milde [PE…" at bounding box center [63, 254] width 127 height 309
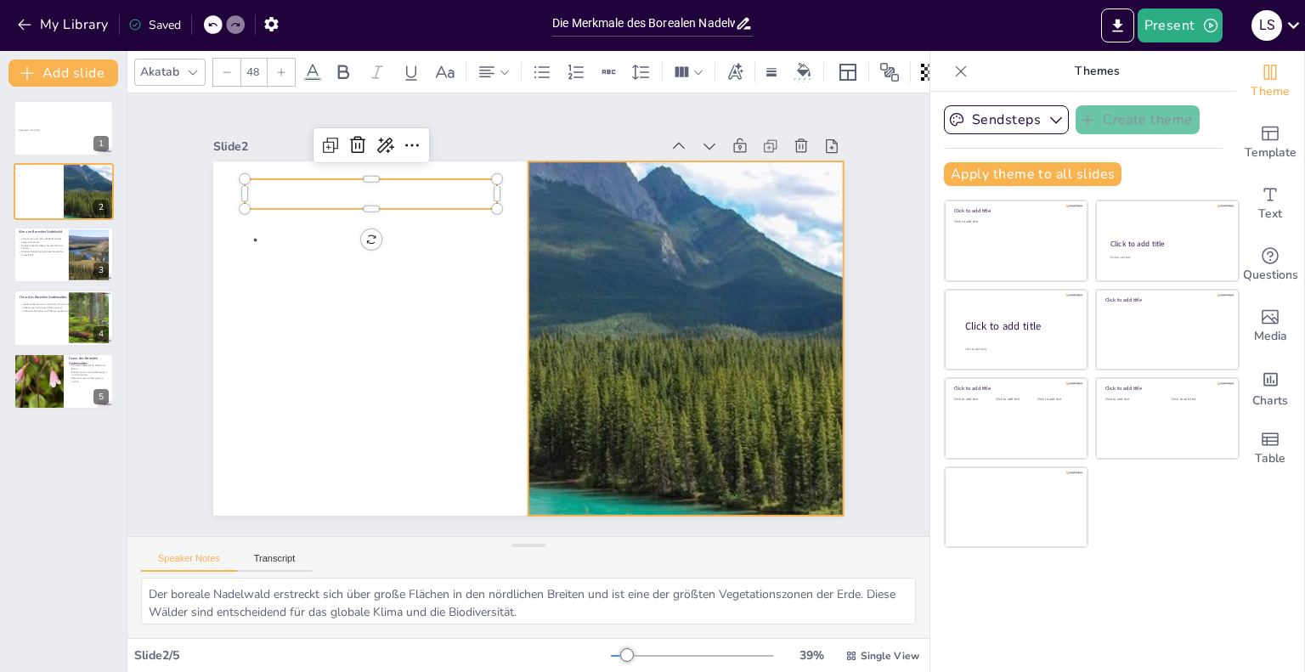
click at [643, 334] on div at bounding box center [683, 355] width 934 height 447
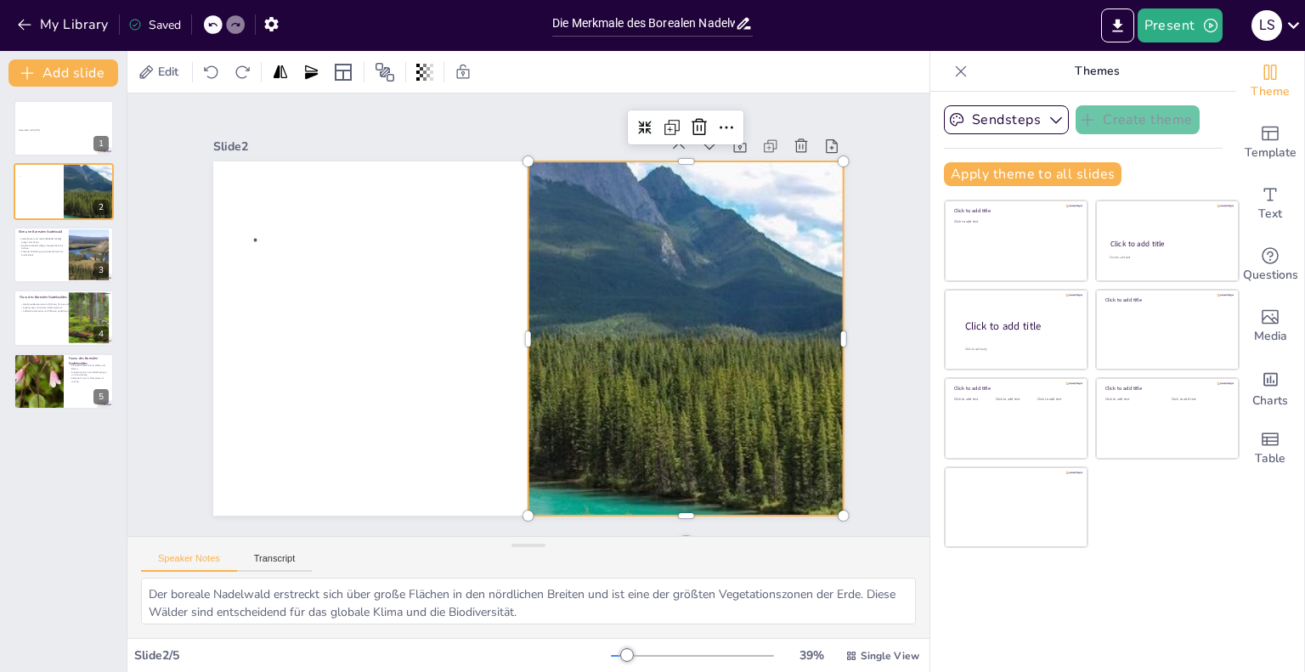
click at [643, 334] on div at bounding box center [685, 338] width 901 height 354
click at [643, 334] on div at bounding box center [678, 371] width 956 height 534
click at [680, 133] on icon at bounding box center [691, 144] width 22 height 22
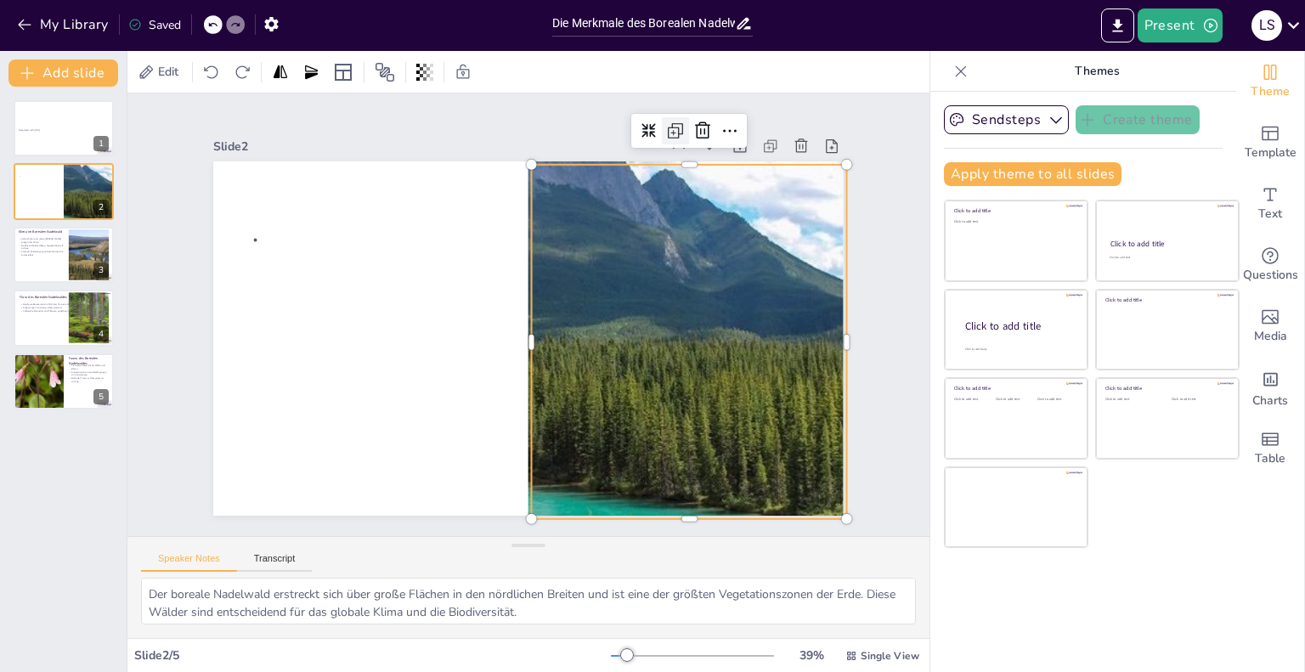
click at [665, 121] on icon at bounding box center [675, 131] width 20 height 20
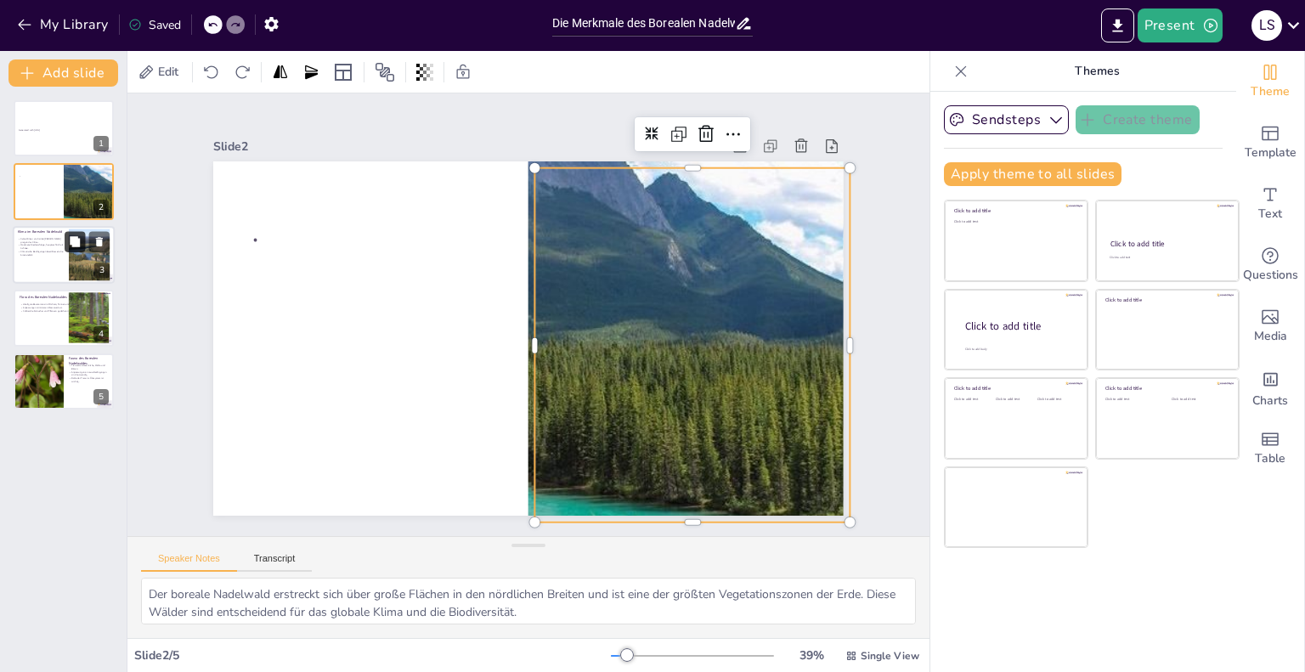
click at [76, 248] on button at bounding box center [75, 241] width 20 height 20
type textarea "Das Klima in der [GEOGRAPHIC_DATA] ist extrem und hat große Auswirkungen auf di…"
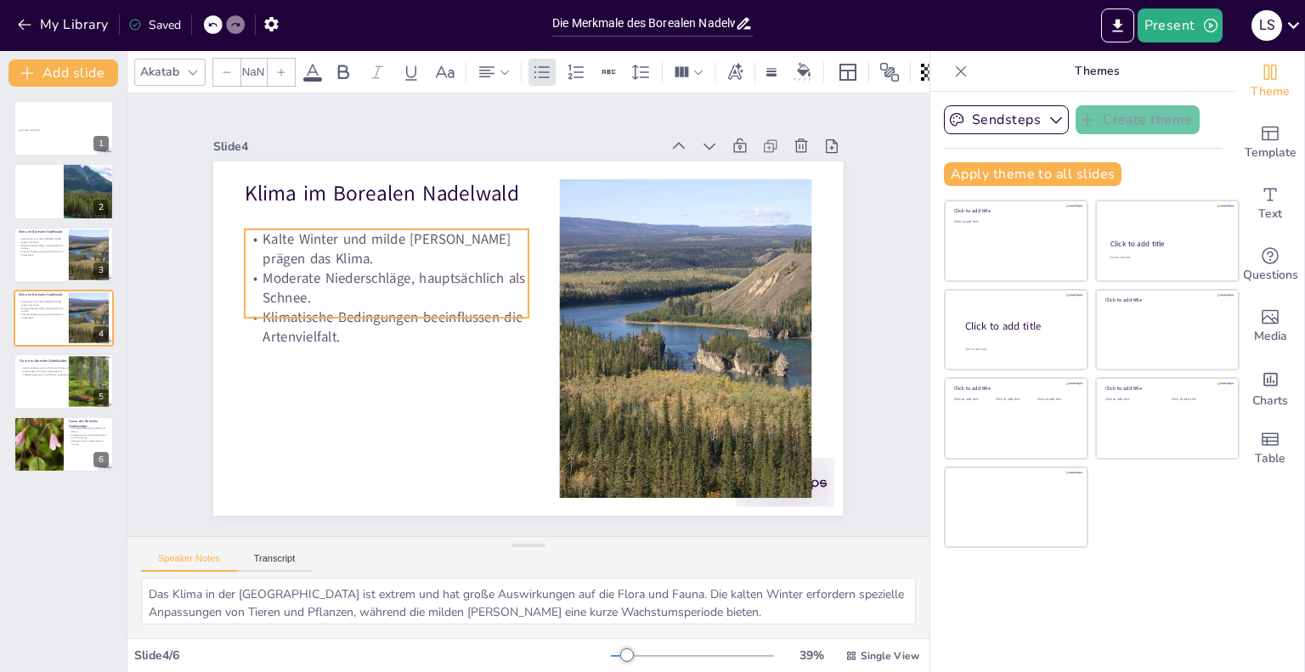
type input "32"
click at [305, 273] on p "Moderate Niederschläge, hauptsächlich als Schnee." at bounding box center [390, 274] width 286 height 69
click at [275, 296] on p "Moderate Niederschläge, hauptsächlich als Schnee." at bounding box center [394, 260] width 285 height 98
click at [275, 296] on p "Moderate Niederschläge, hauptsächlich als Schnee." at bounding box center [394, 259] width 285 height 97
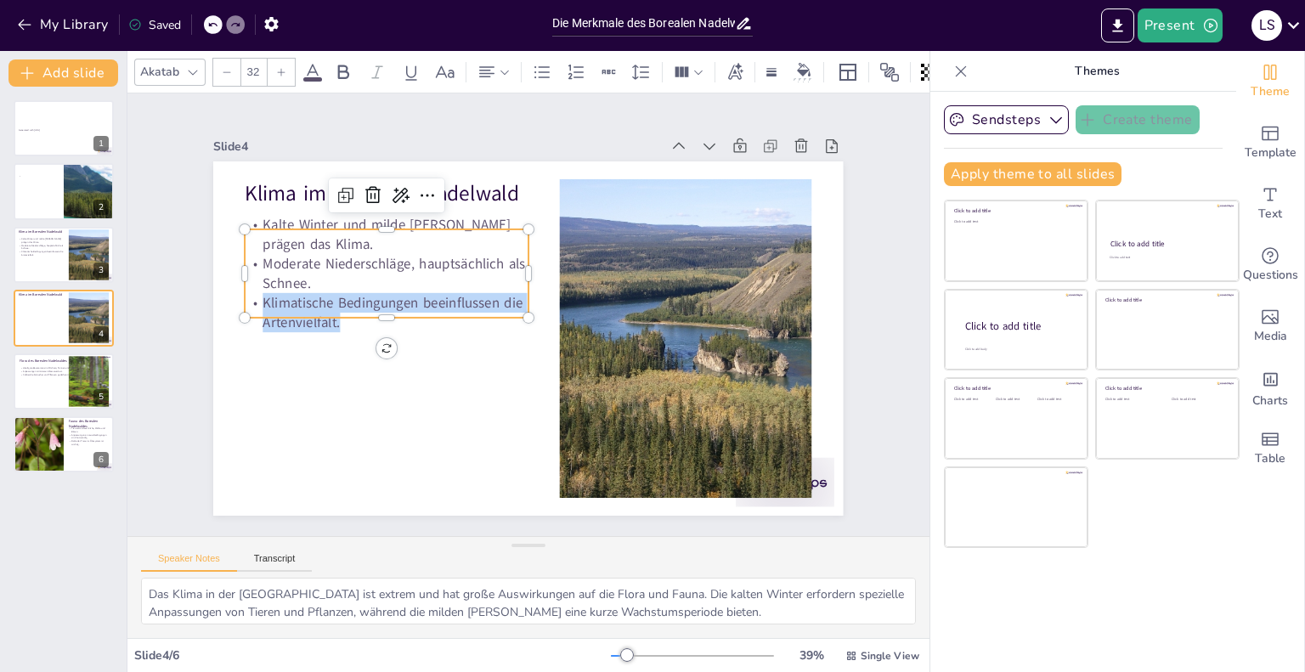
click at [275, 296] on p "Klimatische Bedingungen beeinflussen die Artenvielfalt." at bounding box center [389, 282] width 285 height 97
click at [275, 296] on p "Klimatische Bedingungen beeinflussen die Artenvielfalt." at bounding box center [388, 297] width 286 height 69
click at [275, 296] on p "Klimatische Bedingungen beeinflussen die Artenvielfalt." at bounding box center [389, 282] width 285 height 97
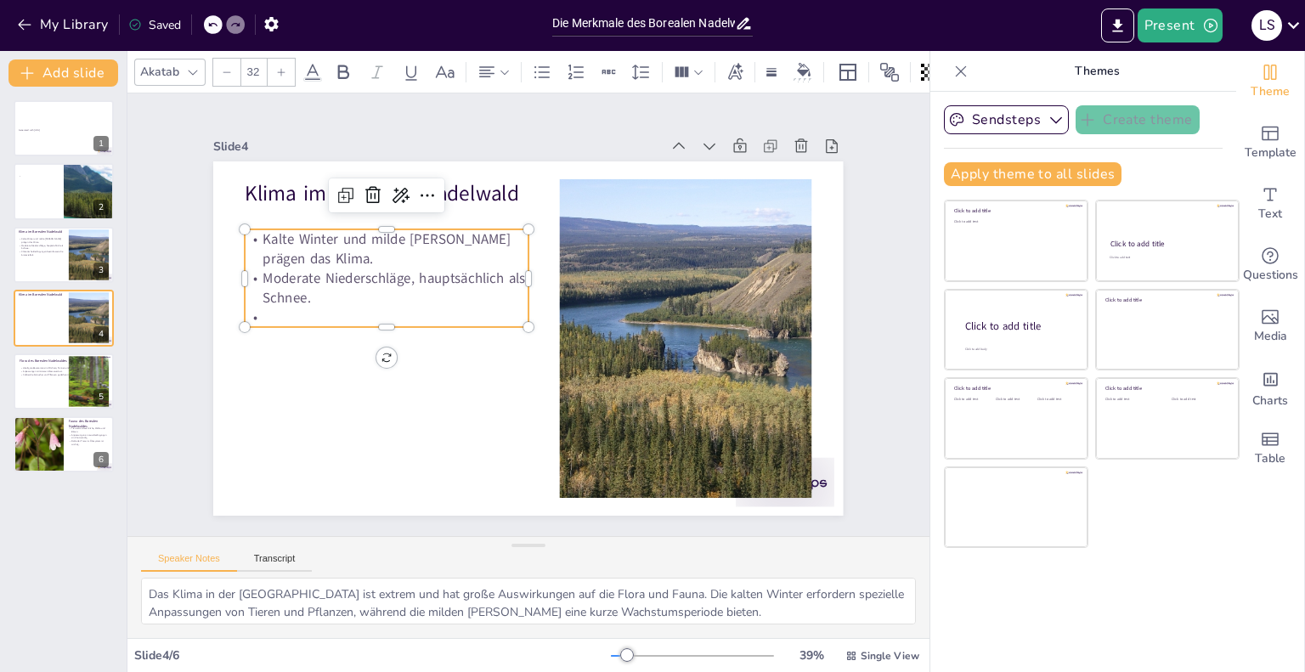
click at [392, 295] on p "Moderate Niederschläge, hauptsächlich als Schnee." at bounding box center [480, 178] width 176 height 265
click at [302, 295] on p "Moderate Niederschläge, hauptsächlich als Schnee." at bounding box center [390, 274] width 286 height 69
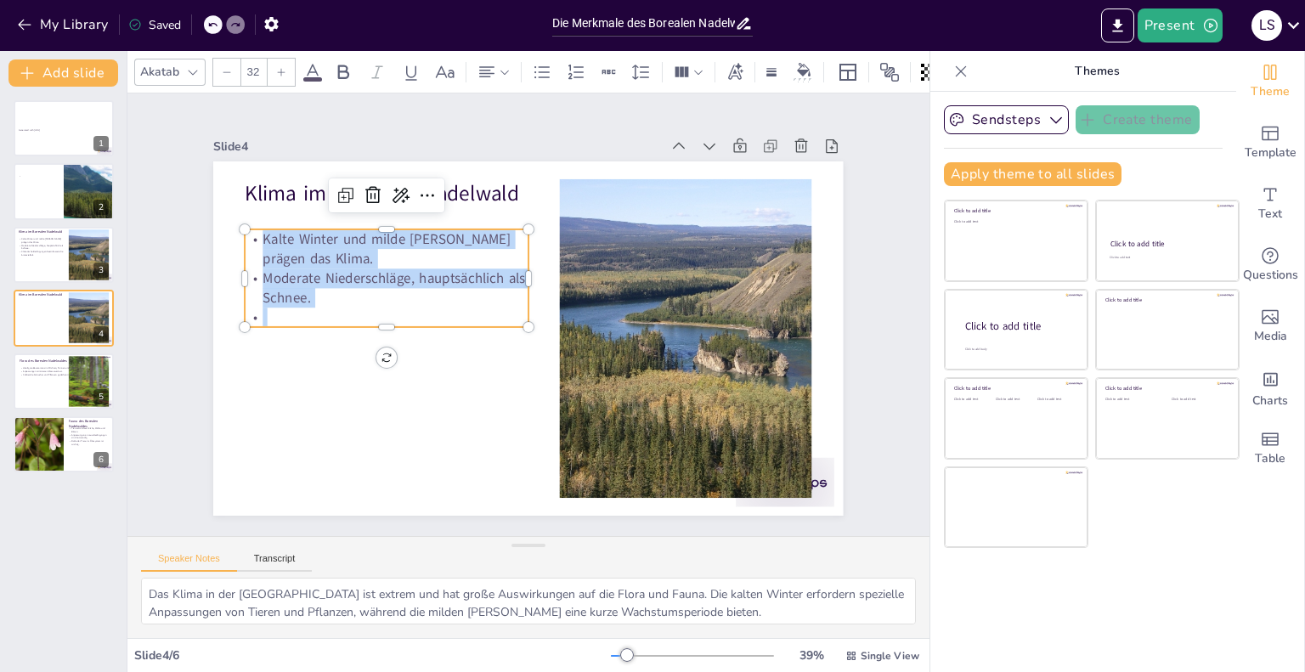
drag, startPoint x: 302, startPoint y: 295, endPoint x: 238, endPoint y: 225, distance: 94.4
click at [238, 225] on div "Klima im Borealen Nadelwald Kalte Winter und milde [PERSON_NAME] prägen das Kli…" at bounding box center [526, 338] width 663 height 418
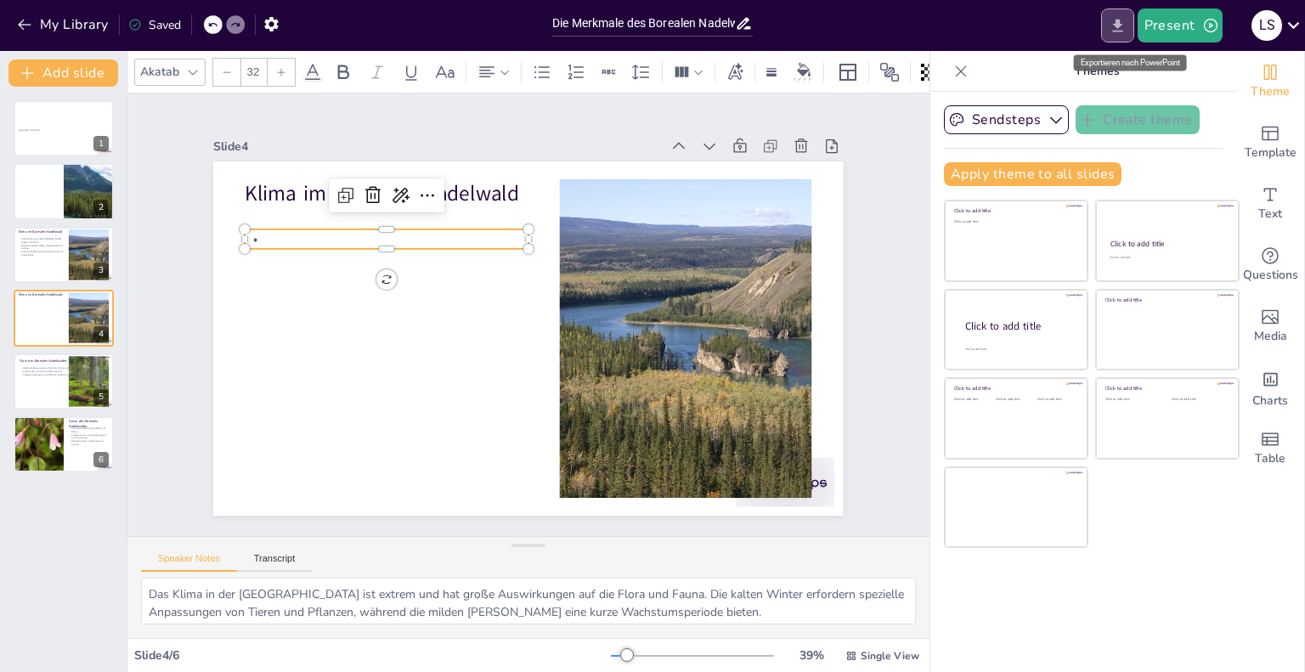
click at [1134, 21] on button "Export to PowerPoint" at bounding box center [1117, 25] width 33 height 34
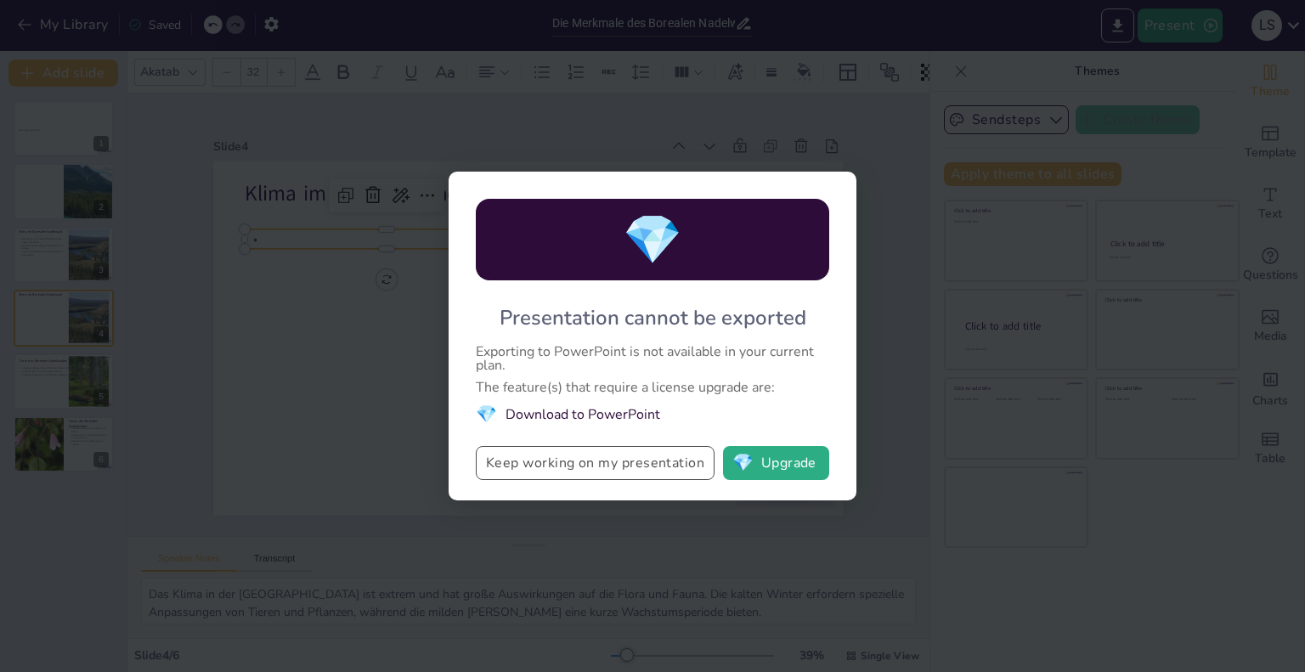
click at [627, 477] on button "Keep working on my presentation" at bounding box center [595, 463] width 239 height 34
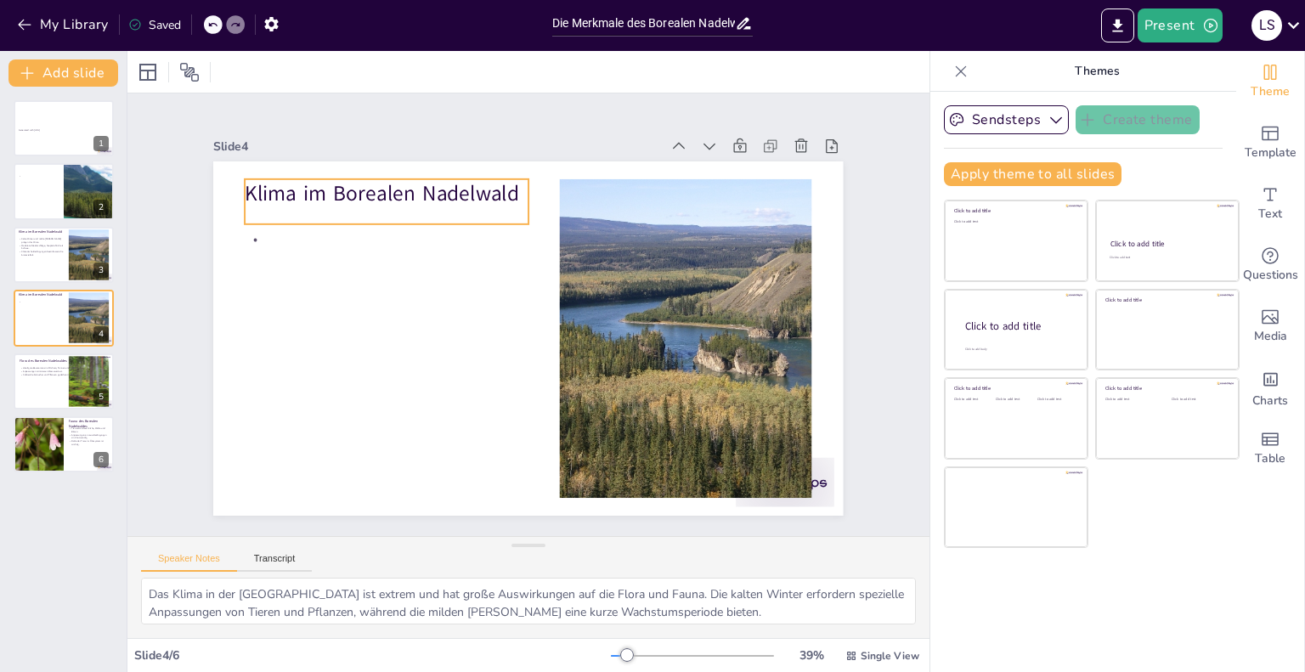
click at [336, 178] on p "Klima im Borealen Nadelwald" at bounding box center [399, 179] width 285 height 59
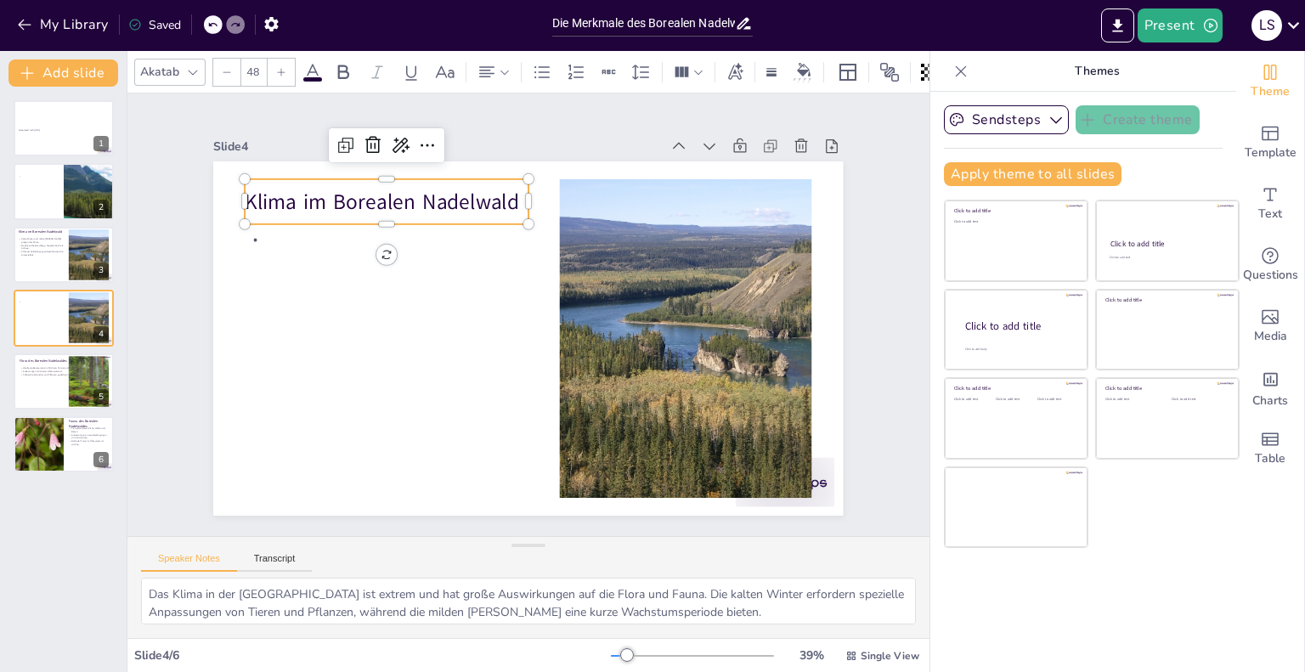
click at [336, 178] on div "Klima im Borealen Nadelwald" at bounding box center [399, 187] width 286 height 75
click at [336, 178] on div "Klima im Borealen Nadelwald" at bounding box center [399, 187] width 286 height 74
click at [336, 179] on div "Klima im Borealen Nadelwald" at bounding box center [387, 201] width 284 height 45
click at [360, 191] on p "Klima im Borealen Nadelwald" at bounding box center [387, 202] width 284 height 30
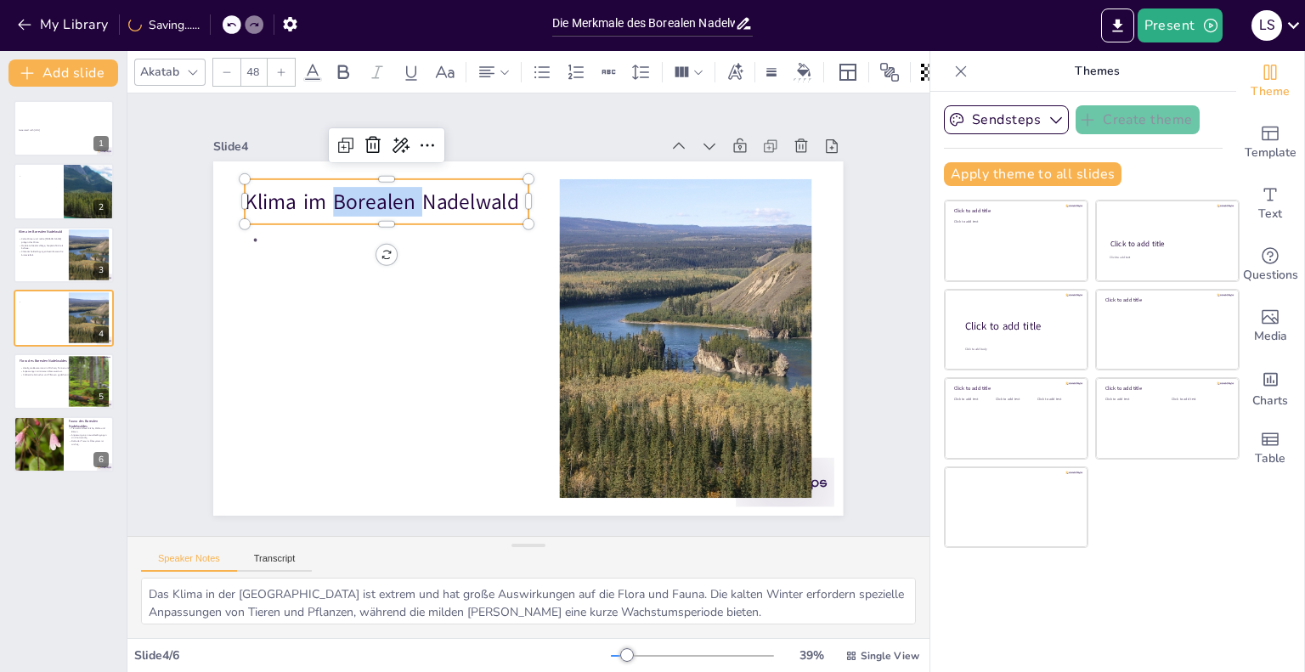
click at [360, 191] on p "Klima im Borealen Nadelwald" at bounding box center [414, 174] width 284 height 87
click at [360, 191] on p "Klima im Borealen Nadelwald" at bounding box center [399, 187] width 285 height 59
copy p "Klima im Borealen Nadelwald"
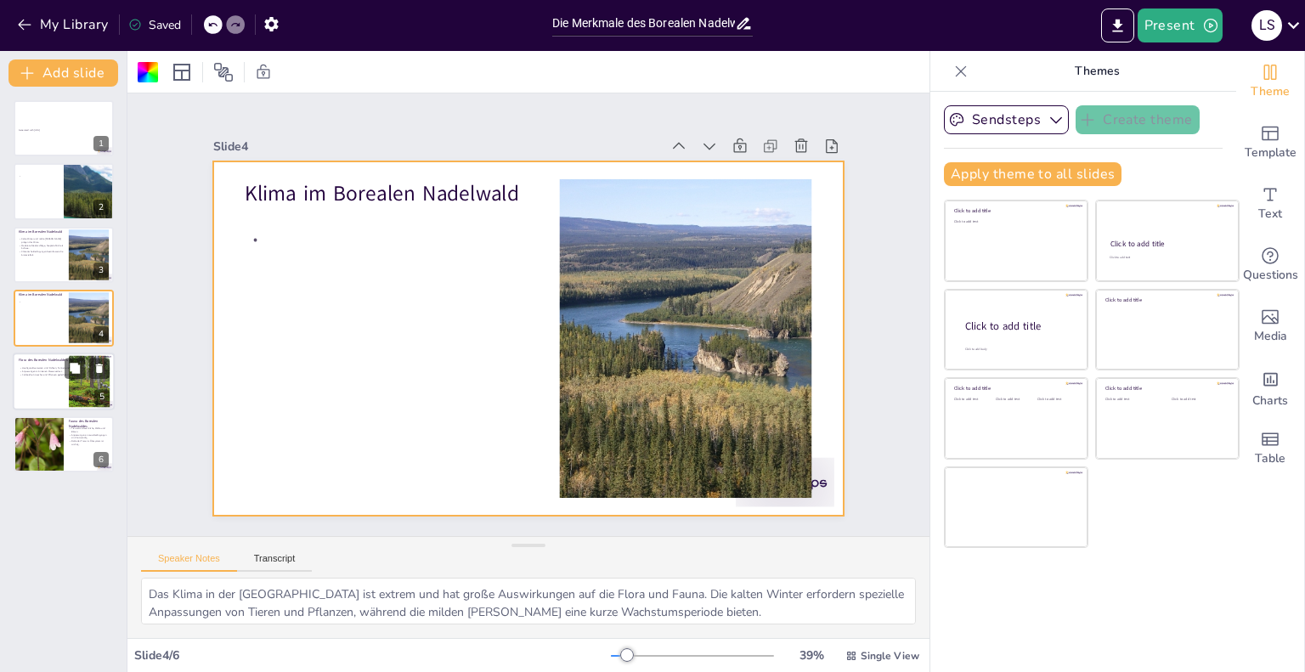
click at [94, 380] on div "Häufigste Baumarten sind Fichten, Tannen und Kiefern. Anpassungen minimieren Wa…" at bounding box center [63, 374] width 87 height 16
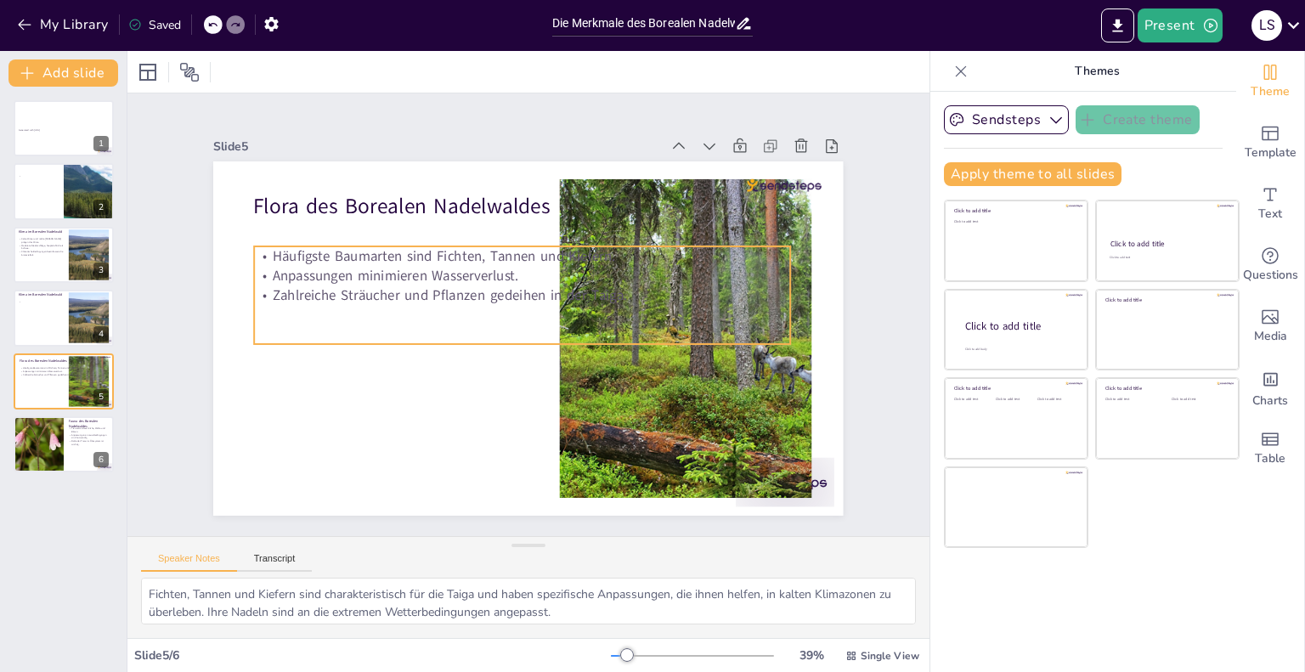
click at [347, 274] on p "Anpassungen minimieren Wasserverlust." at bounding box center [526, 276] width 534 height 76
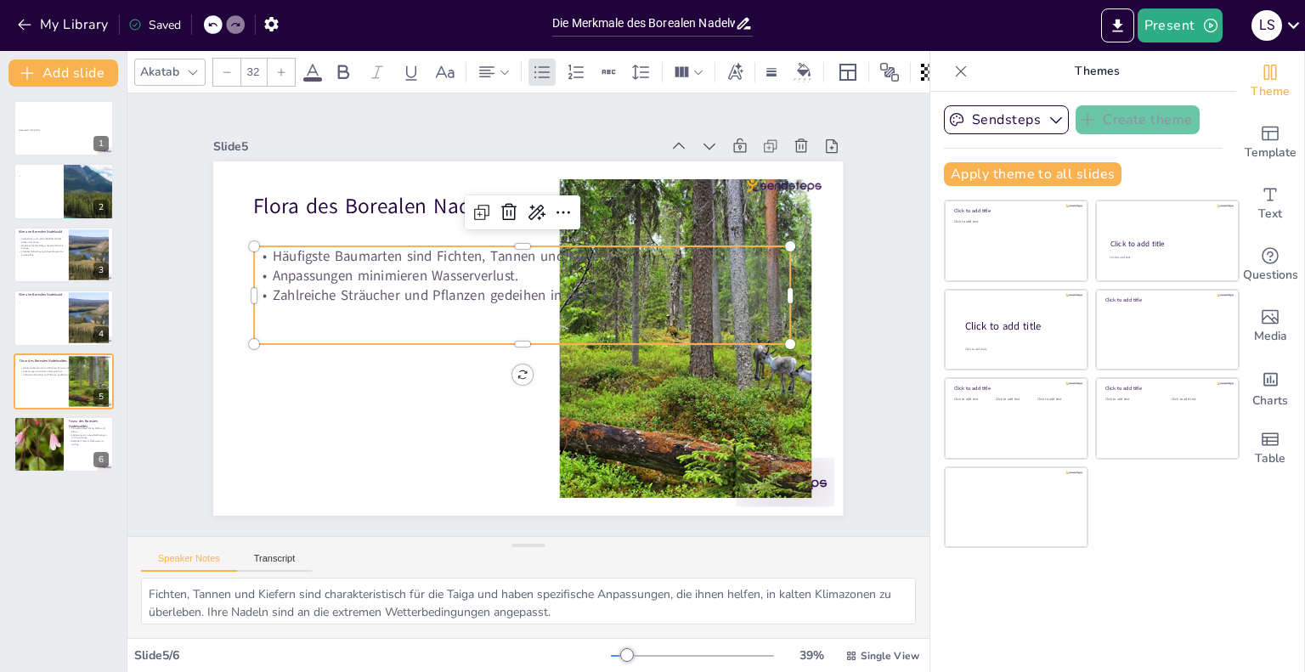
click at [347, 274] on p "Anpassungen minimieren Wasserverlust." at bounding box center [526, 276] width 534 height 76
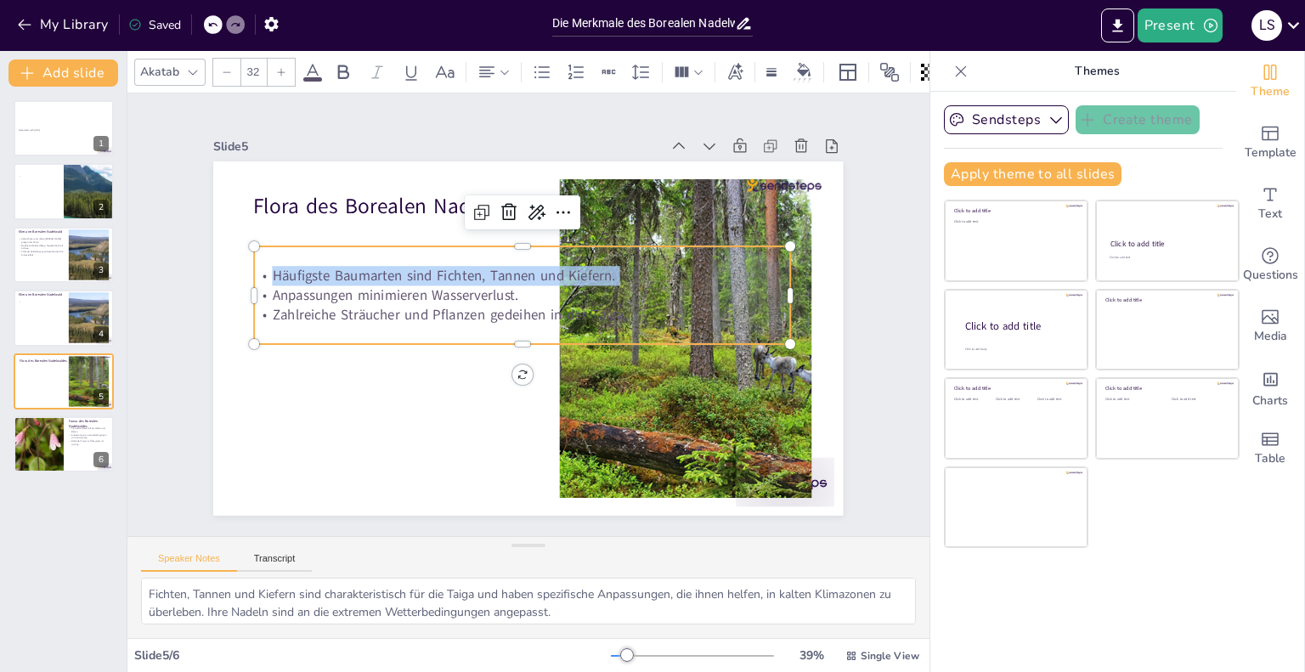
click at [347, 274] on p "Häufigste Baumarten sind Fichten, Tannen und Kiefern." at bounding box center [531, 275] width 528 height 131
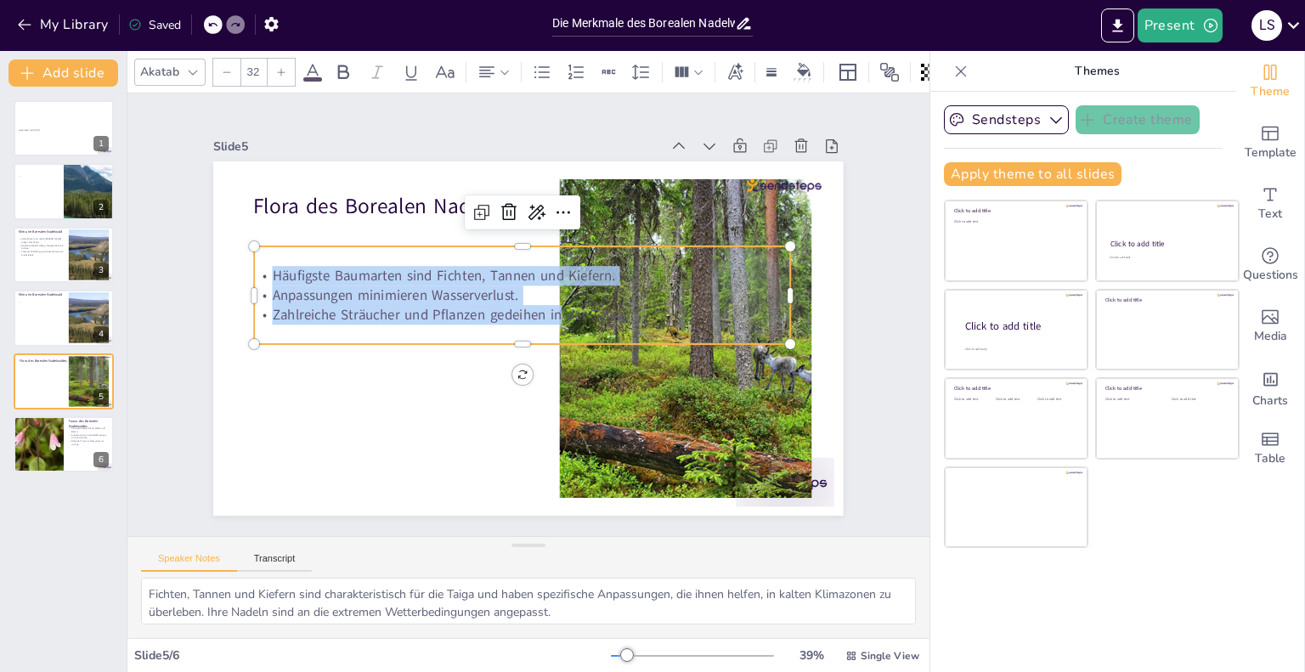
drag, startPoint x: 547, startPoint y: 308, endPoint x: 243, endPoint y: 265, distance: 307.2
click at [255, 265] on div "Häufigste Baumarten sind Fichten, Tannen und Kiefern. Anpassungen minimieren Wa…" at bounding box center [524, 295] width 539 height 115
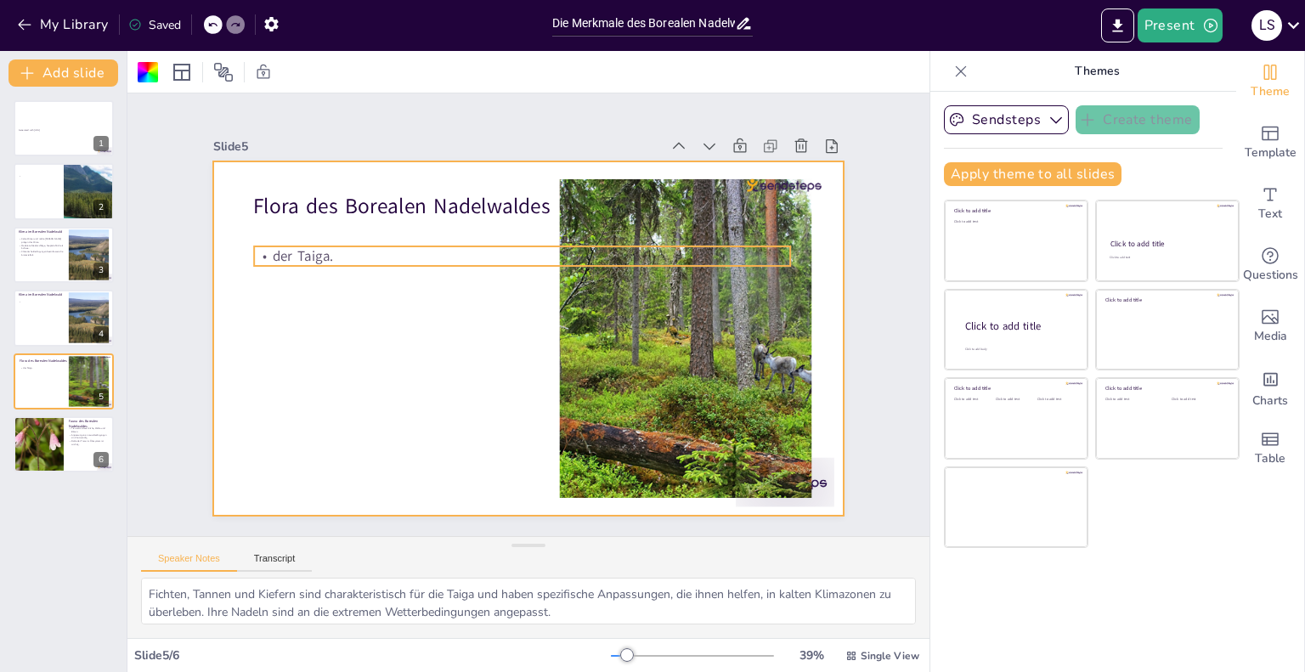
click at [294, 257] on p "der Taiga." at bounding box center [521, 256] width 535 height 20
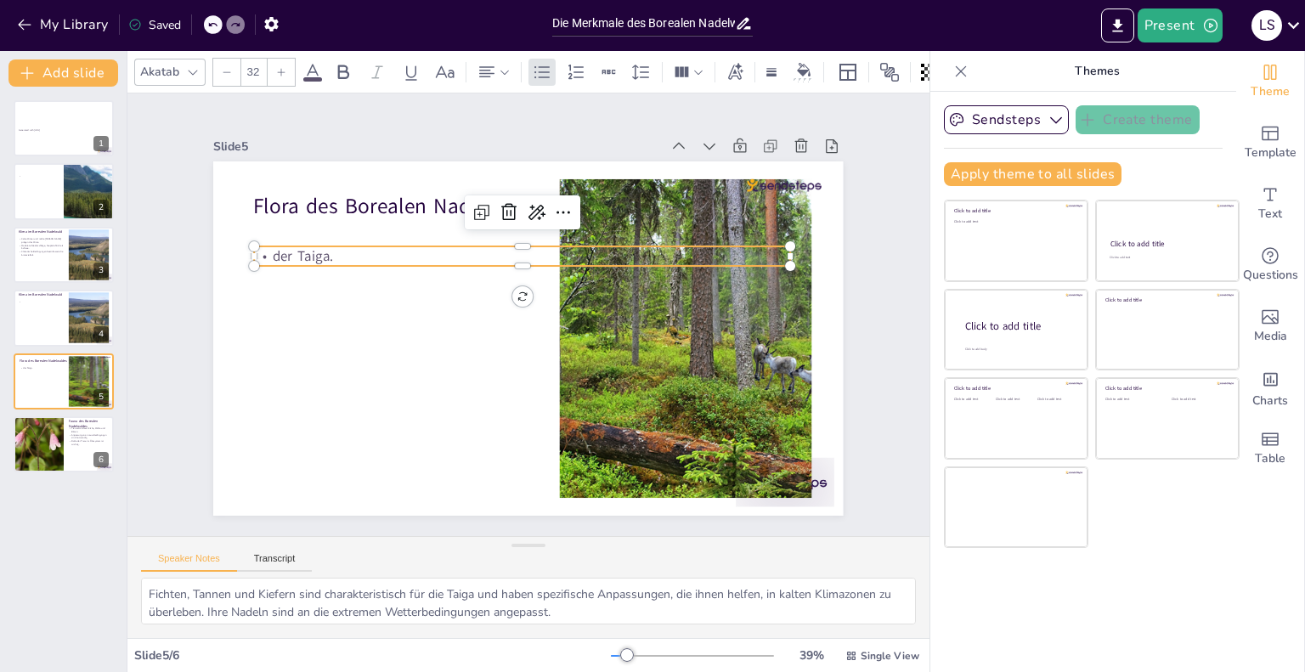
click at [294, 257] on p "der Taiga." at bounding box center [535, 256] width 528 height 131
click at [294, 257] on p "der Taiga." at bounding box center [521, 256] width 535 height 20
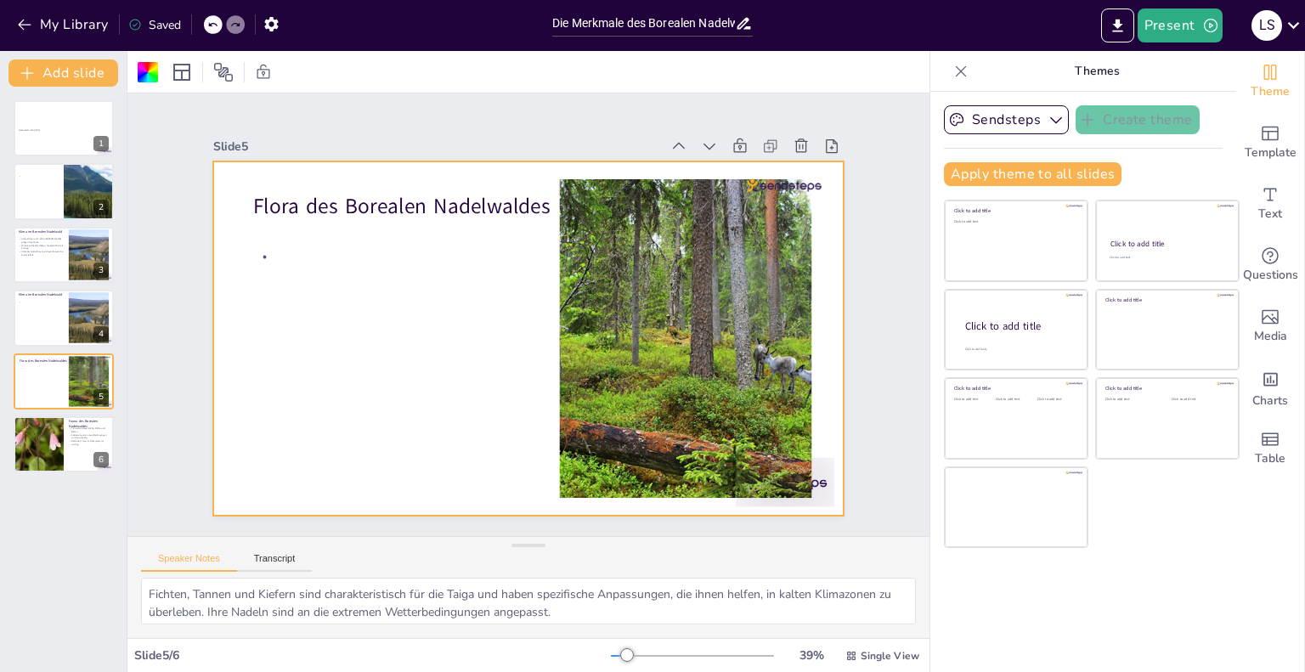
click at [349, 168] on div at bounding box center [526, 338] width 663 height 418
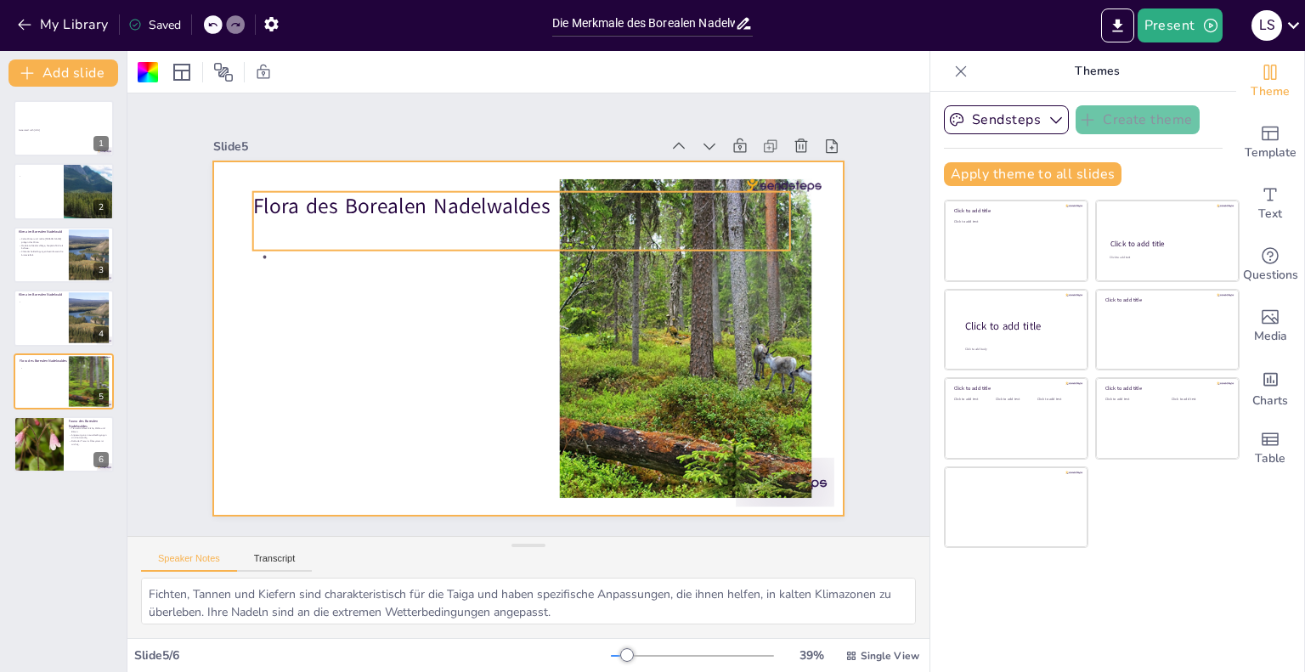
click at [402, 202] on p "Flora des Borealen Nadelwaldes" at bounding box center [544, 207] width 531 height 140
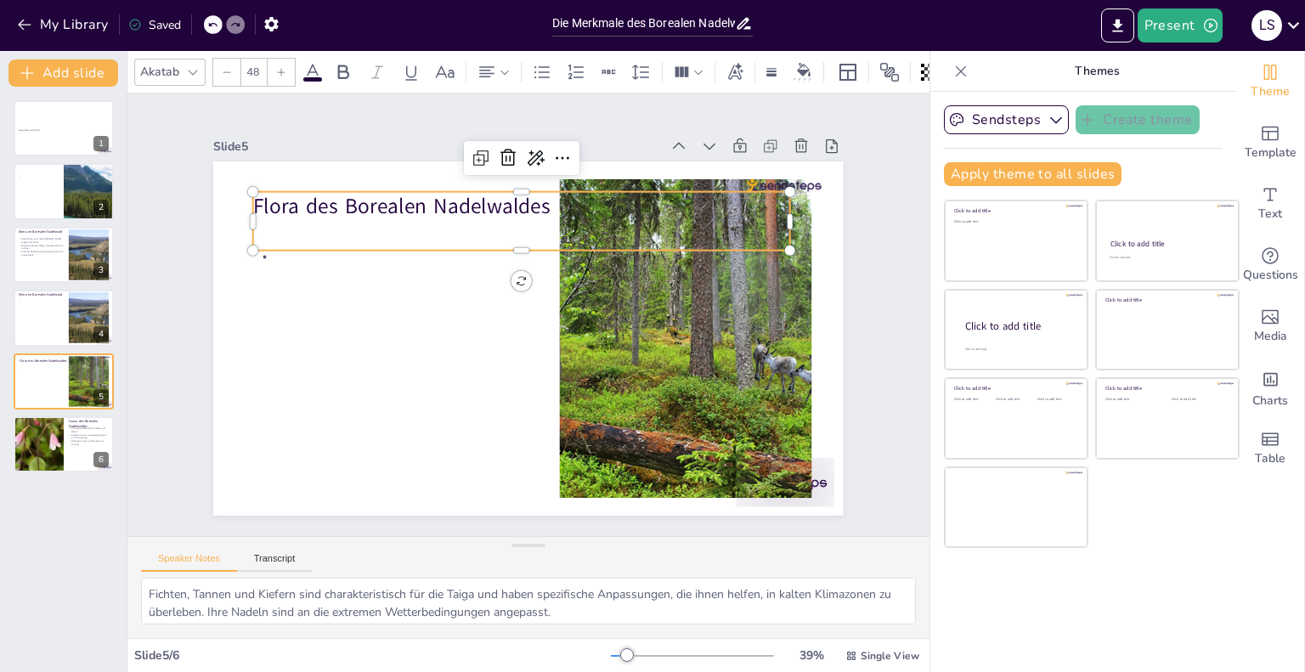
click at [402, 202] on p "Flora des Borealen Nadelwaldes" at bounding box center [521, 207] width 537 height 30
click at [402, 202] on p "Flora des Borealen Nadelwaldes" at bounding box center [531, 220] width 537 height 85
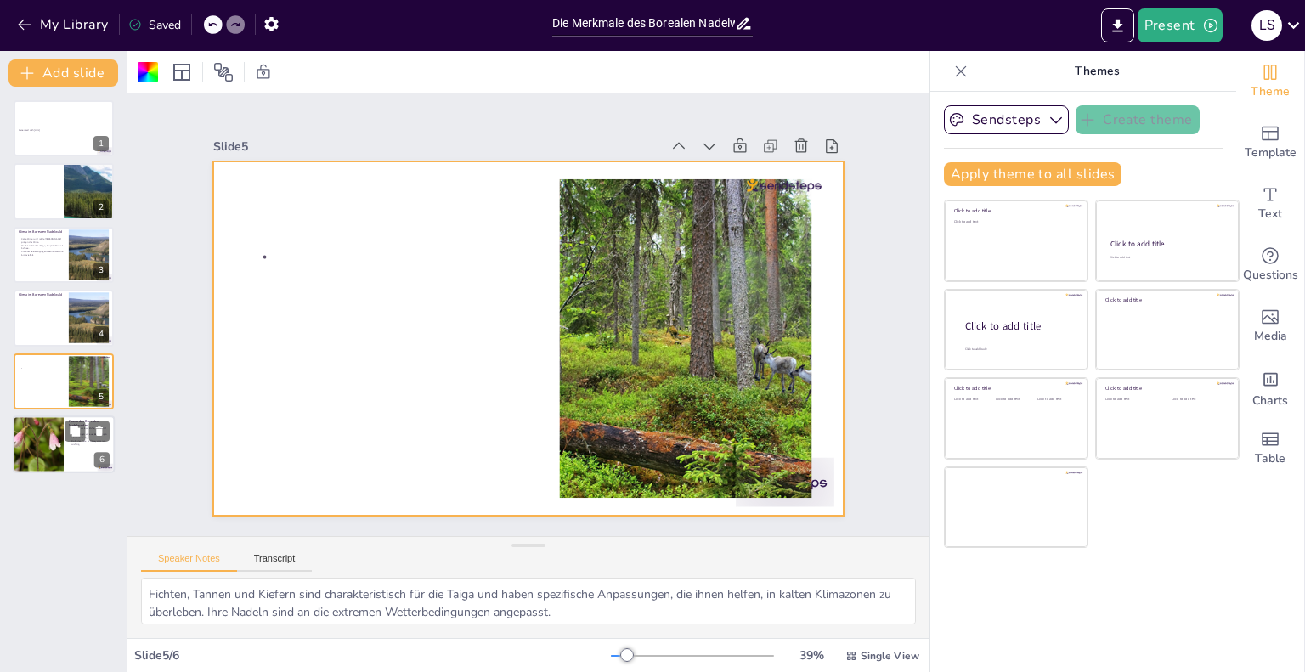
click at [101, 442] on p "Rolle der Tiere im Ökosystem ist wichtig." at bounding box center [89, 442] width 41 height 6
type textarea "Die Tierarten im borealen Nadelwald sind an die extremen Bedingungen angepasst …"
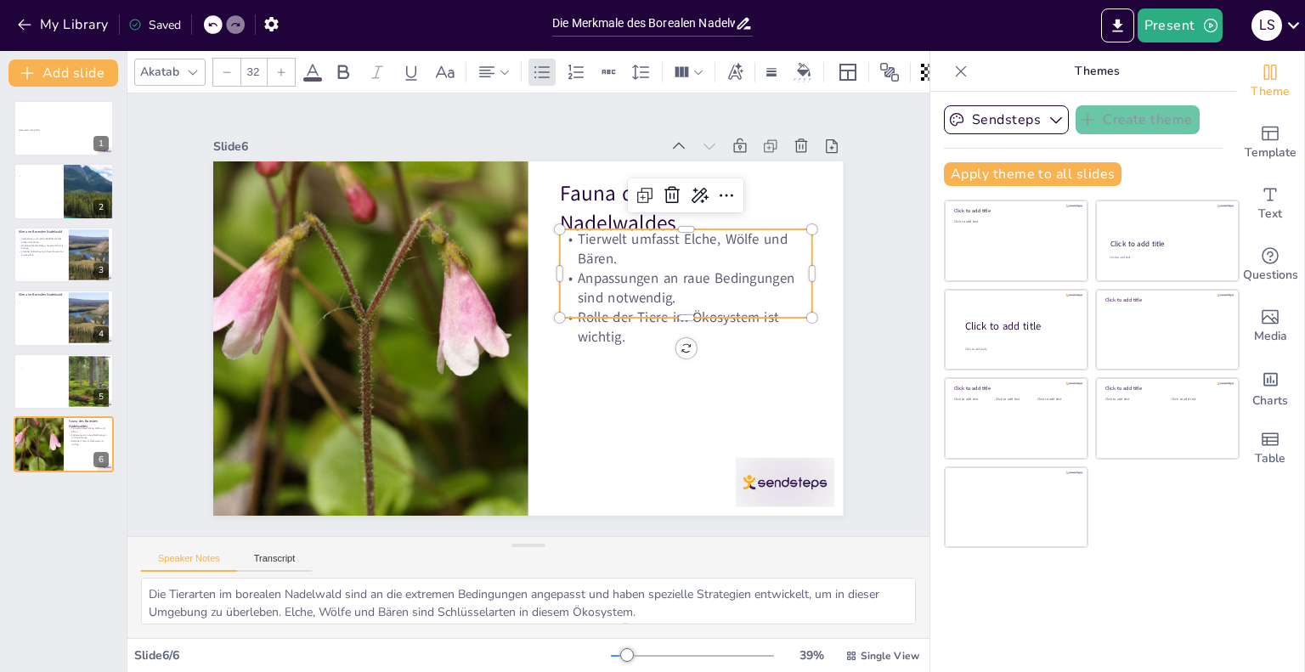
click at [581, 329] on p "Rolle der Tiere im Ökosystem ist wichtig." at bounding box center [679, 359] width 255 height 91
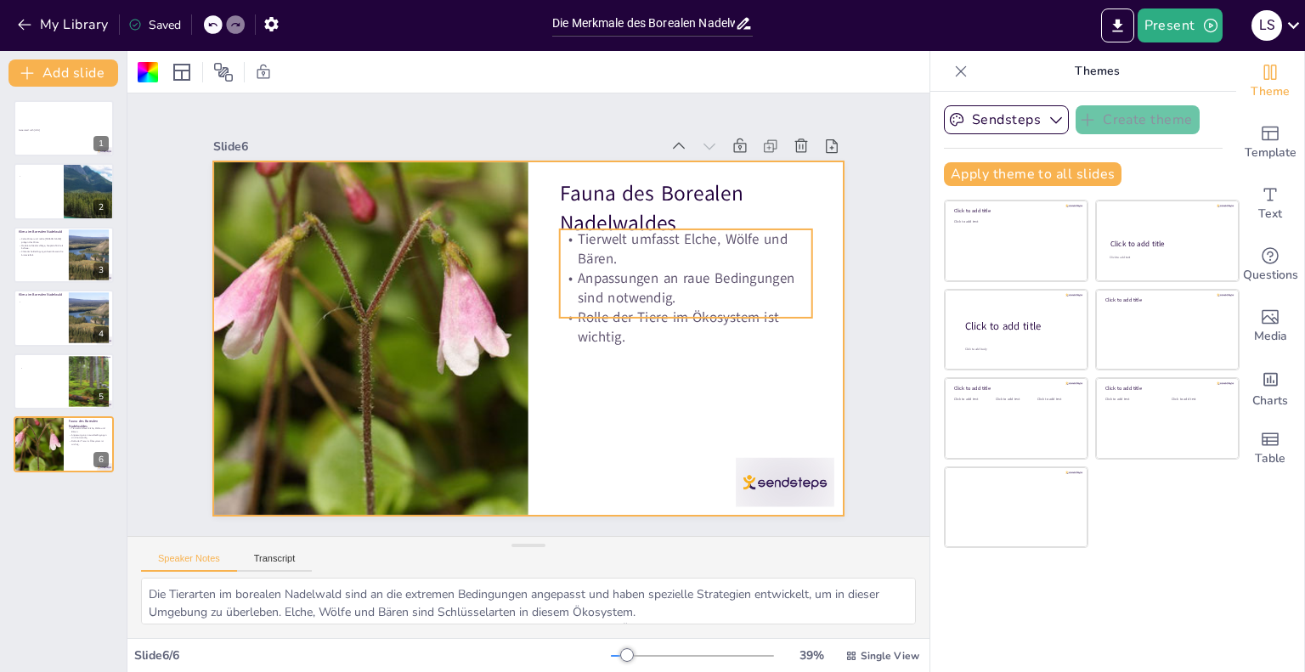
click at [584, 296] on p "Anpassungen an raue Bedingungen sind notwendig." at bounding box center [671, 386] width 227 height 180
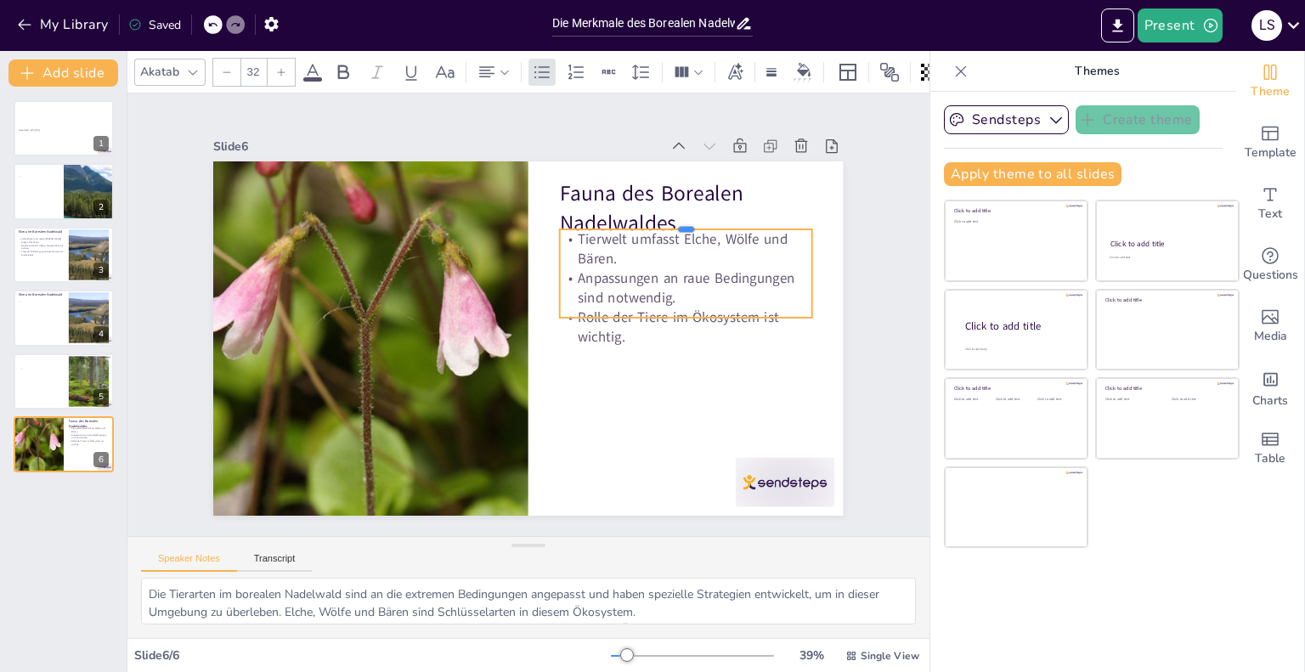
click at [584, 230] on div at bounding box center [706, 275] width 244 height 91
click at [516, 334] on p "Rolle der Tiere im Ökosystem ist wichtig." at bounding box center [426, 434] width 180 height 227
click at [611, 334] on p "Rolle der Tiere im Ökosystem ist wichtig." at bounding box center [686, 327] width 252 height 39
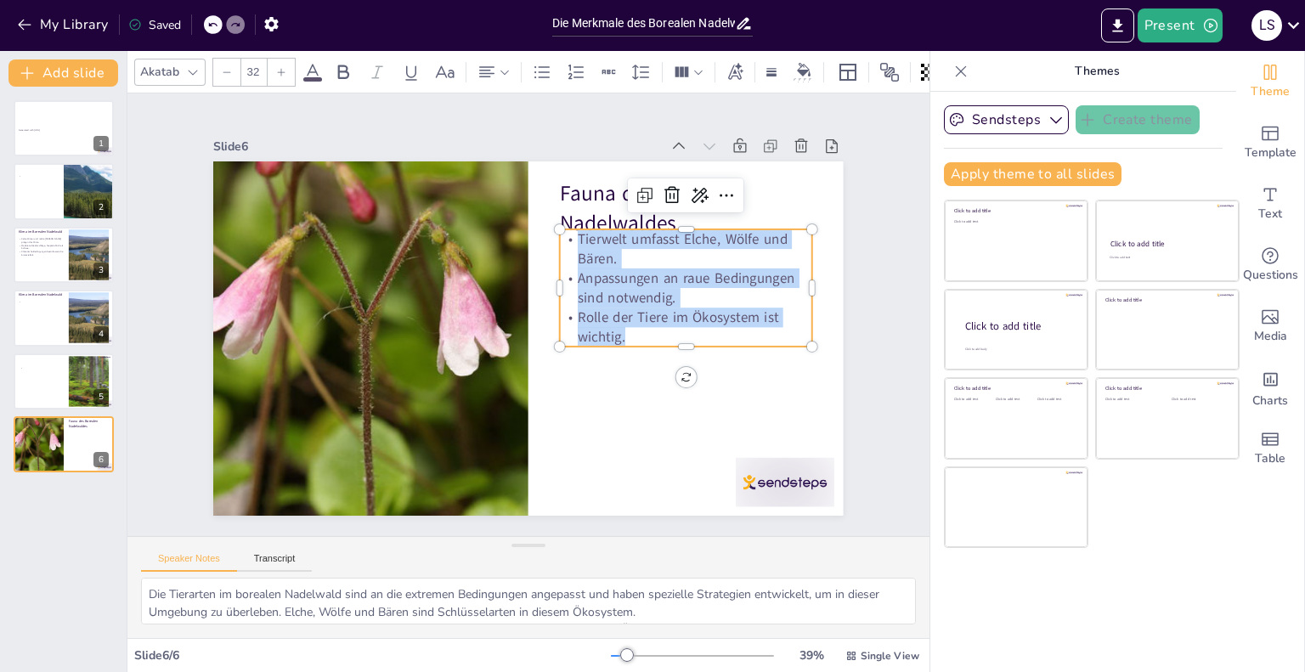
click at [545, 240] on div "Fauna des Borealen Nadelwaldes Tierwelt umfasst [GEOGRAPHIC_DATA], Wölfe und Bä…" at bounding box center [520, 337] width 708 height 532
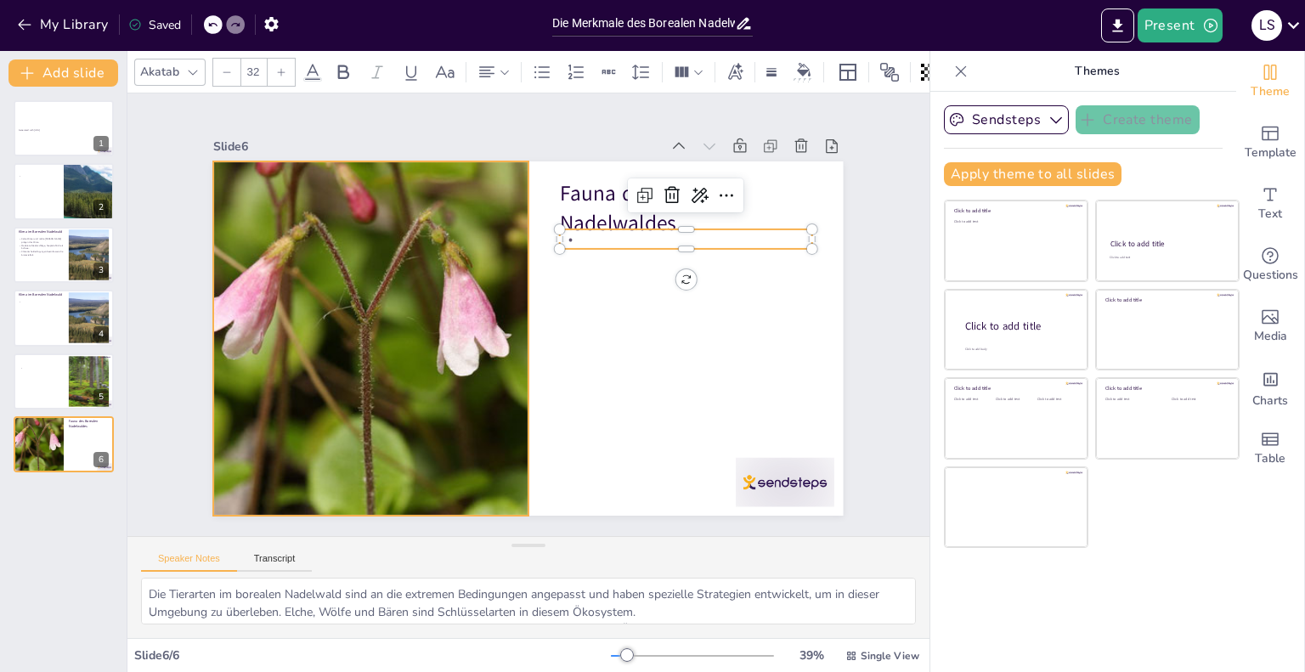
click at [228, 337] on div at bounding box center [369, 304] width 593 height 457
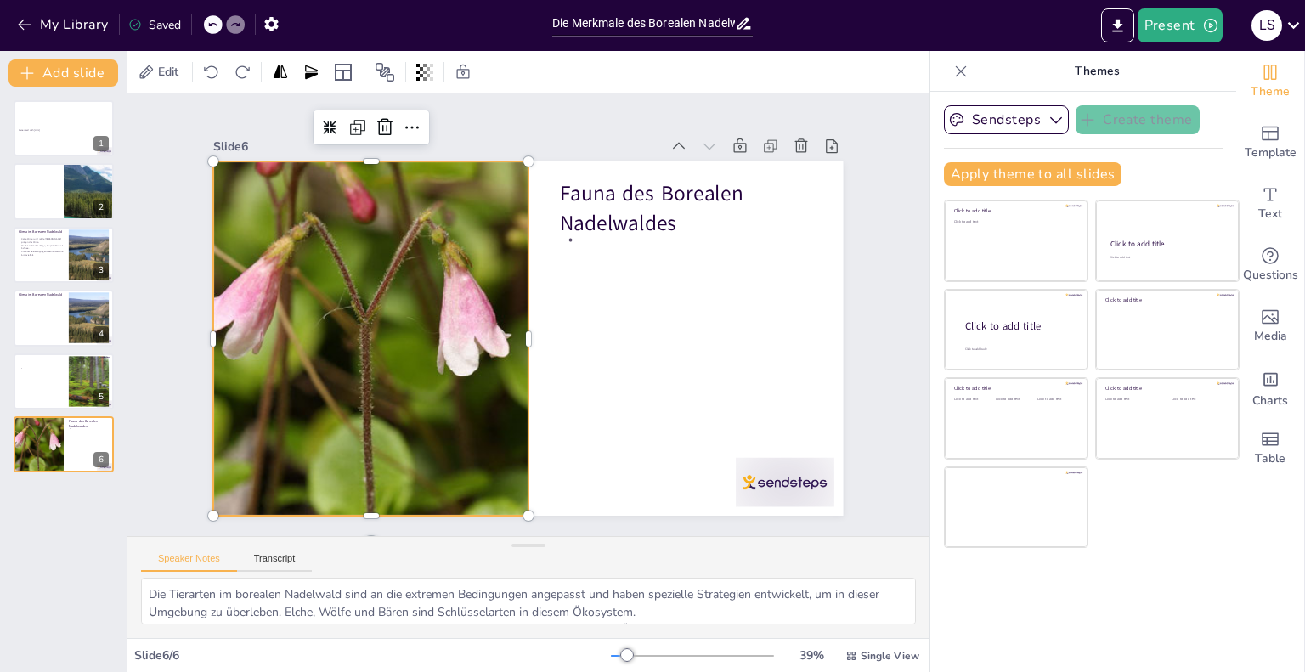
click at [228, 337] on div at bounding box center [369, 322] width 565 height 408
click at [642, 219] on div "Fauna des Borealen Nadelwaldes" at bounding box center [519, 337] width 720 height 580
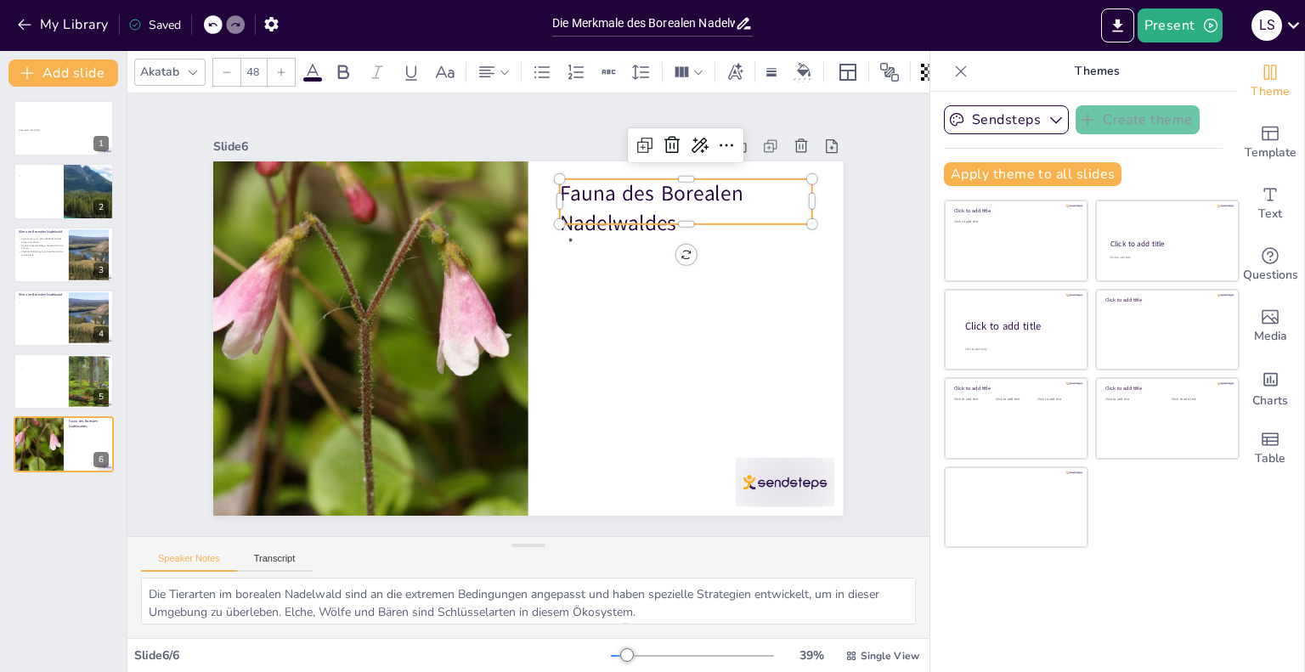
click at [642, 245] on div at bounding box center [706, 302] width 235 height 115
click at [642, 219] on p "Fauna des Borealen Nadelwaldes" at bounding box center [710, 262] width 257 height 134
click at [664, 215] on p "Fauna des Borealen Nadelwaldes" at bounding box center [710, 261] width 257 height 133
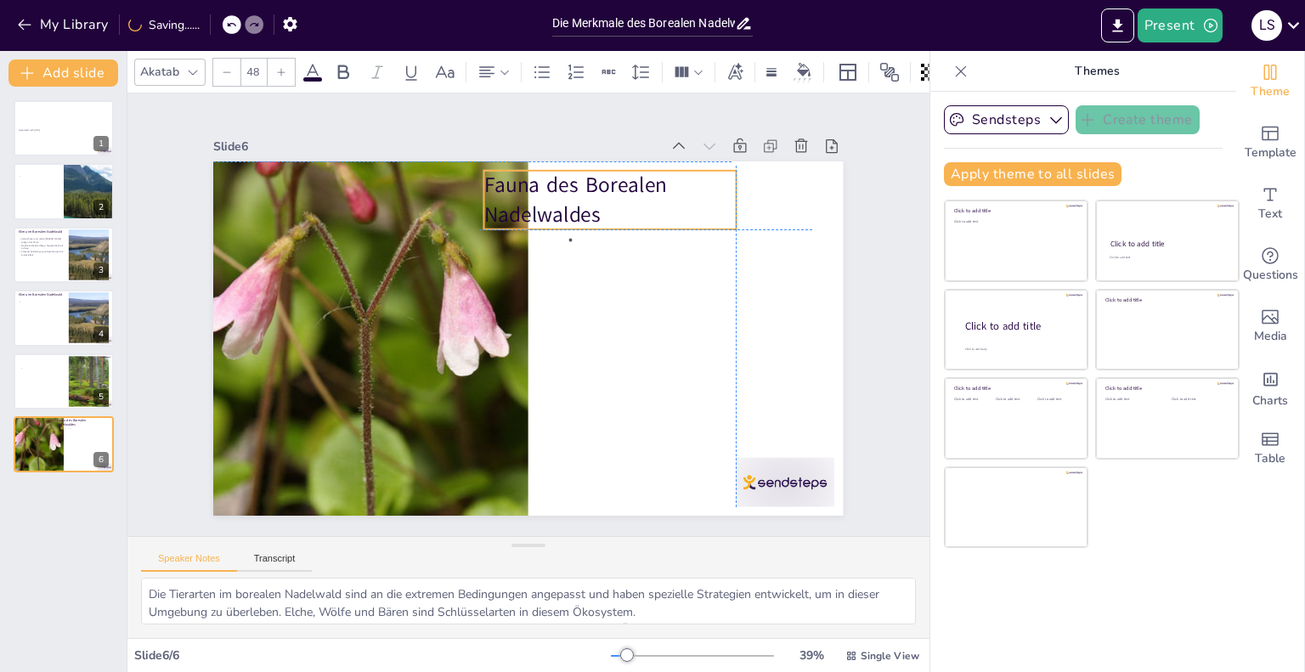
drag, startPoint x: 664, startPoint y: 215, endPoint x: 632, endPoint y: 214, distance: 32.3
click at [632, 214] on p "Fauna des Borealen Nadelwaldes" at bounding box center [622, 208] width 257 height 85
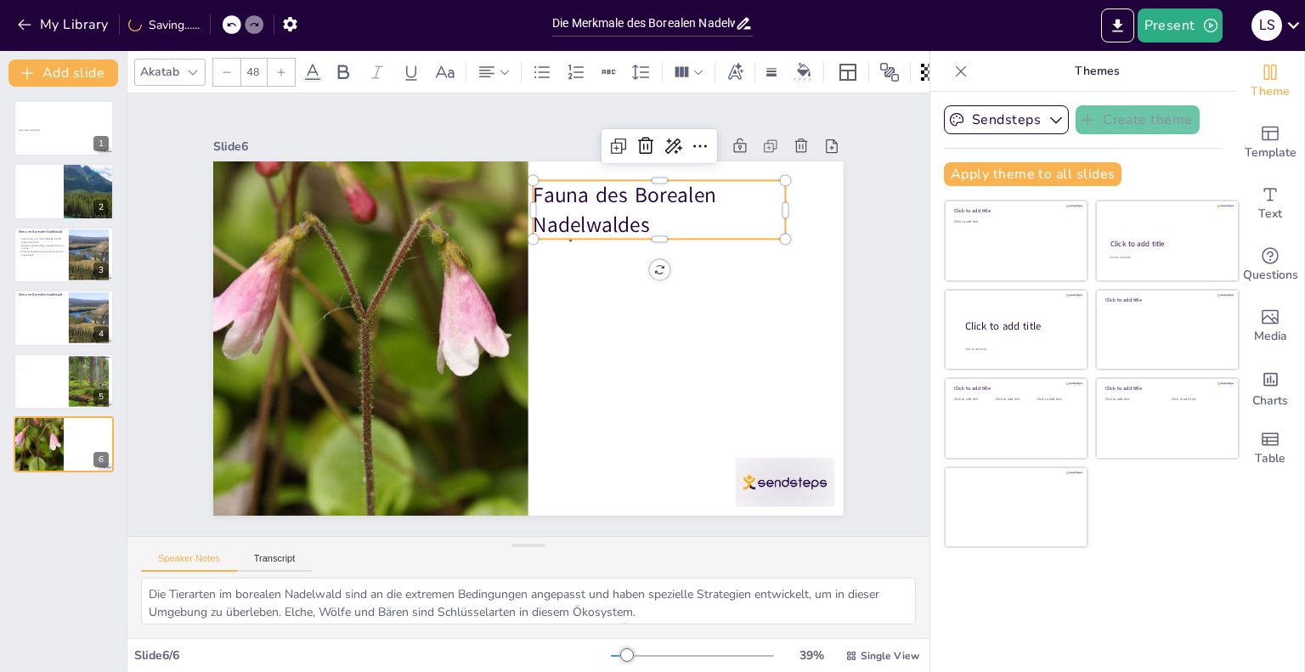
drag, startPoint x: 632, startPoint y: 214, endPoint x: 603, endPoint y: 210, distance: 29.2
drag, startPoint x: 603, startPoint y: 210, endPoint x: 635, endPoint y: 210, distance: 32.3
click at [635, 210] on p "Fauna des Borealen Nadelwaldes" at bounding box center [684, 255] width 257 height 133
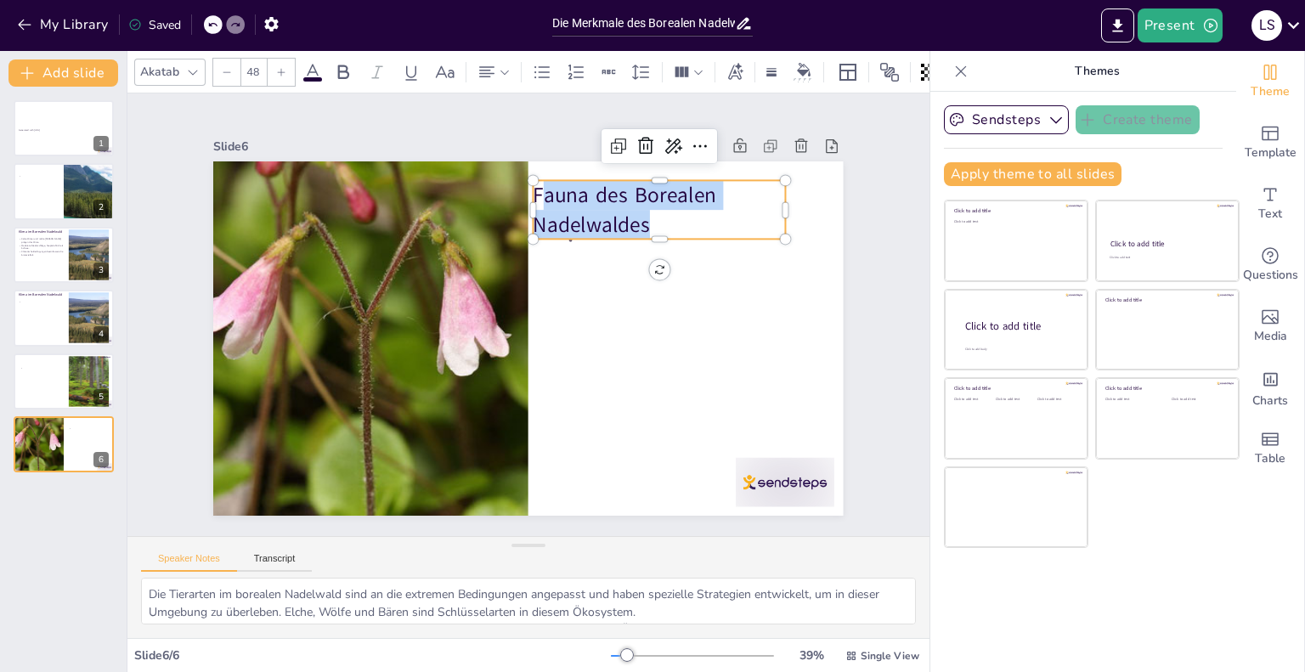
drag, startPoint x: 642, startPoint y: 213, endPoint x: 527, endPoint y: 193, distance: 117.3
click at [541, 193] on p "Fauna des Borealen Nadelwaldes" at bounding box center [669, 224] width 257 height 85
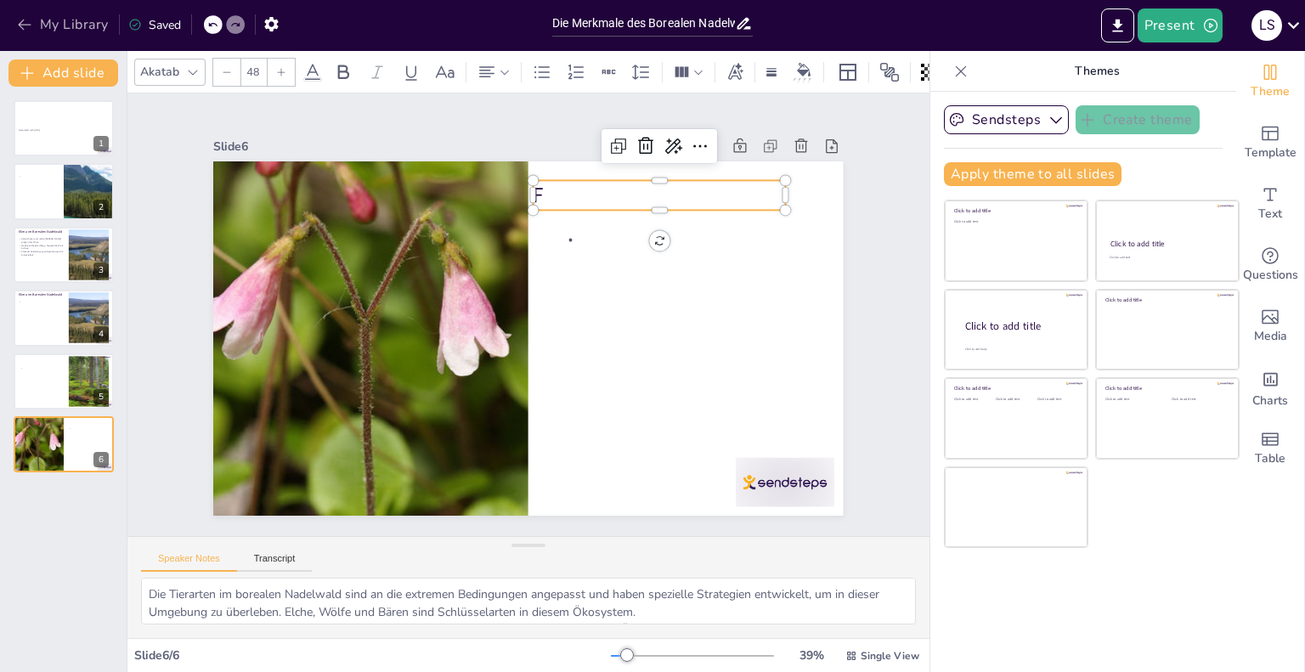
click at [22, 27] on icon "button" at bounding box center [24, 25] width 13 height 11
